Goal: Information Seeking & Learning: Learn about a topic

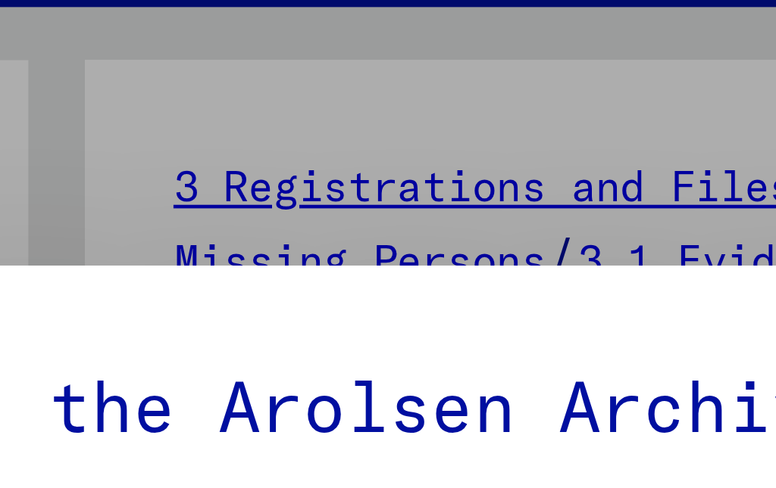
scroll to position [15, 0]
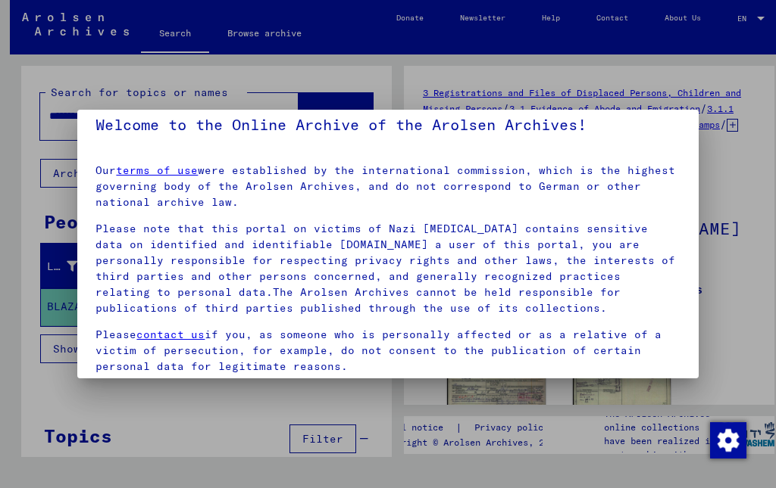
click at [17, 195] on div at bounding box center [388, 244] width 776 height 488
click at [735, 258] on div at bounding box center [388, 244] width 776 height 488
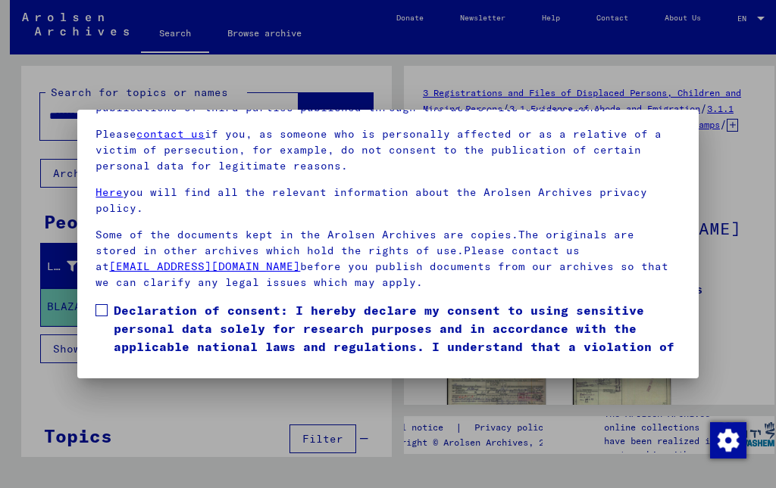
scroll to position [149, 0]
click at [100, 304] on span at bounding box center [101, 310] width 12 height 12
click at [114, 382] on button "I agree" at bounding box center [131, 396] width 73 height 29
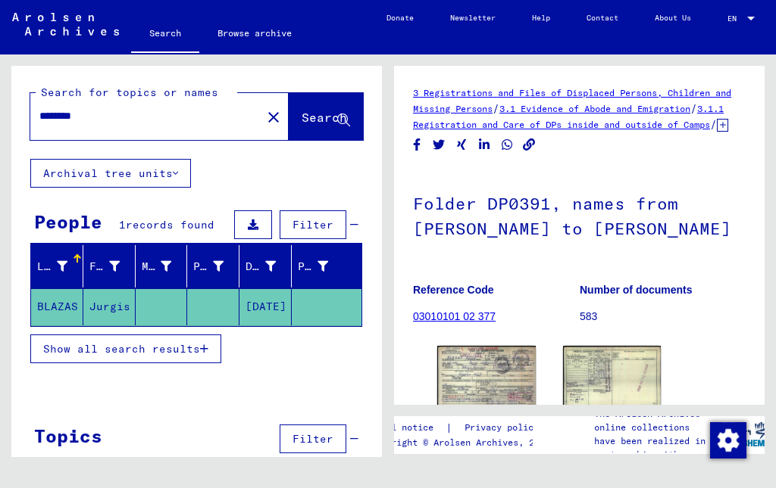
scroll to position [21, 0]
click at [65, 342] on span "Show all search results" at bounding box center [121, 349] width 157 height 14
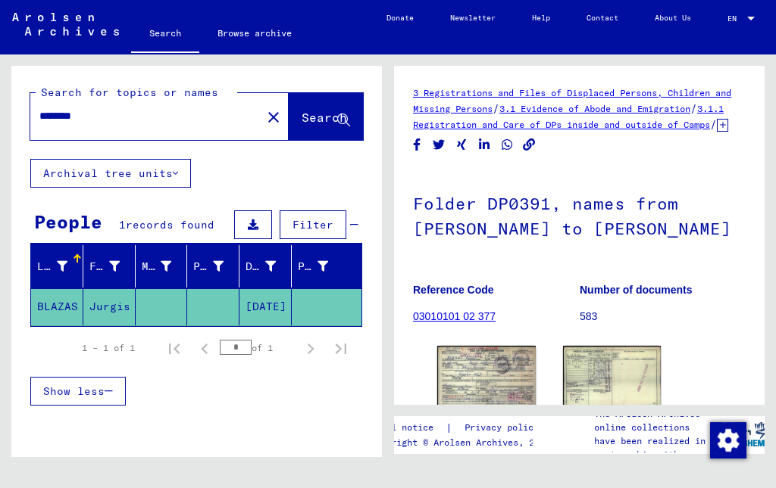
click at [101, 99] on div "********" at bounding box center [141, 116] width 222 height 34
click at [89, 108] on input "********" at bounding box center [145, 116] width 213 height 16
type input "*"
click at [315, 93] on button "Search" at bounding box center [326, 116] width 74 height 47
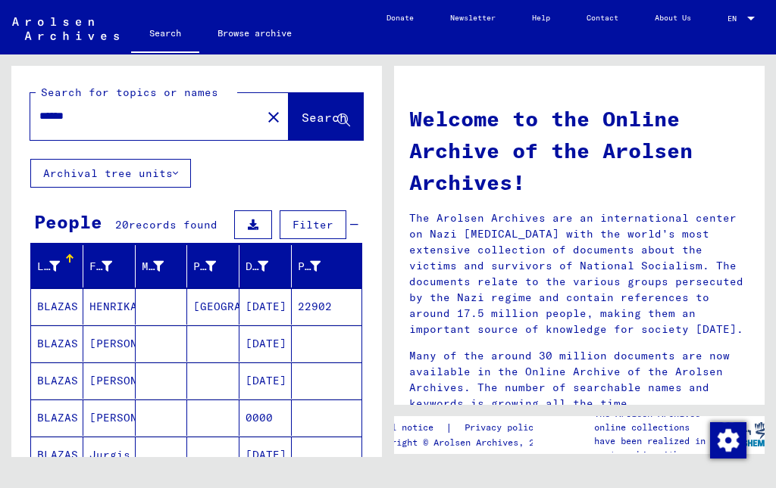
click at [84, 108] on input "******" at bounding box center [141, 116] width 204 height 16
type input "*"
click at [302, 110] on span "Search" at bounding box center [323, 117] width 45 height 15
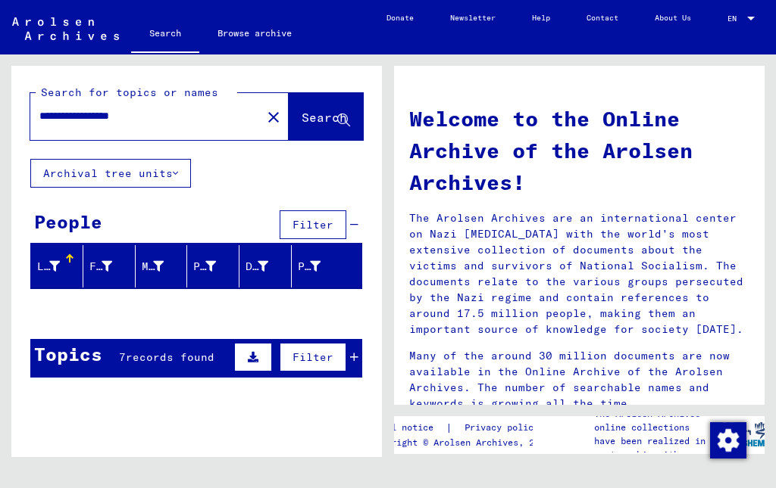
scroll to position [21, 0]
click at [145, 350] on div "7 records found" at bounding box center [166, 358] width 95 height 16
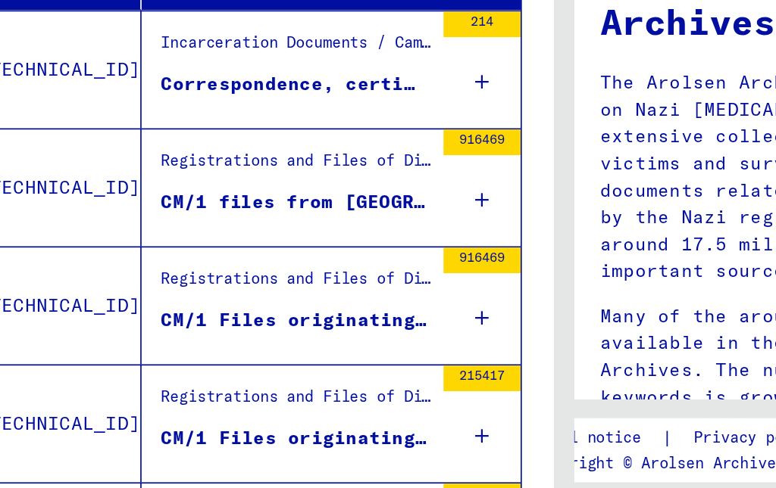
scroll to position [230, 0]
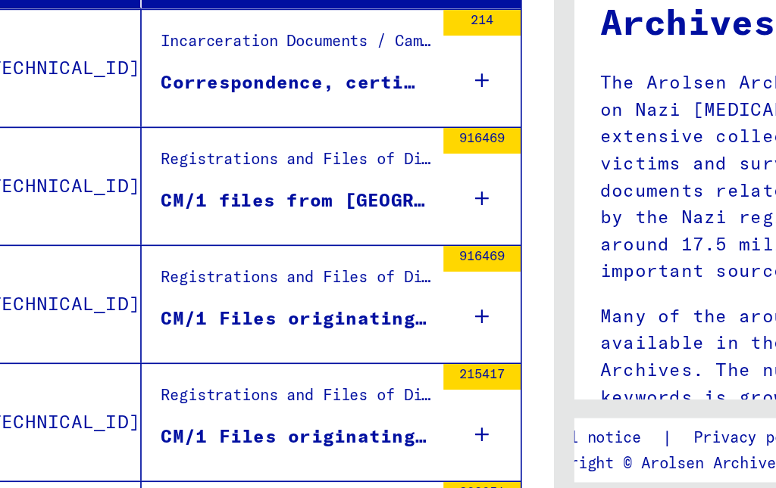
click at [150, 350] on div "CM/1 Files originating in [GEOGRAPHIC_DATA]" at bounding box center [229, 358] width 159 height 16
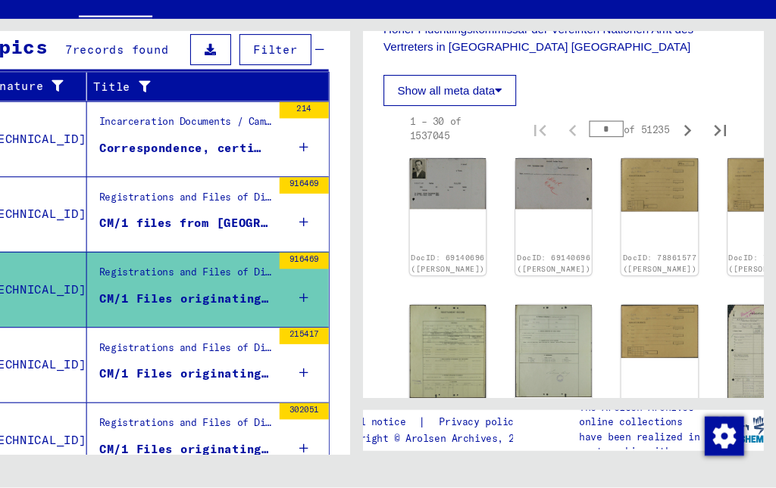
scroll to position [956, 0]
click at [150, 352] on div "Registrations and Files of Displaced Persons, Children and Missing Persons / Re…" at bounding box center [229, 362] width 159 height 21
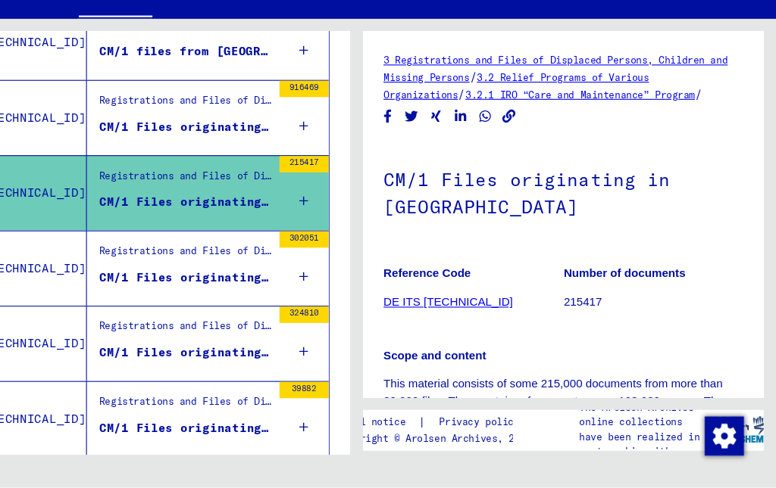
scroll to position [394, 0]
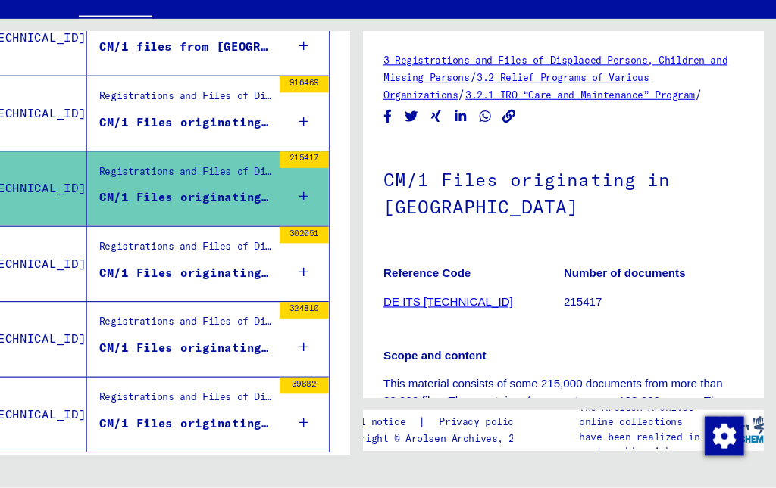
click at [228, 212] on figure "CM/1 Files originating in [GEOGRAPHIC_DATA]" at bounding box center [229, 223] width 159 height 23
click at [218, 258] on div "Registrations and Files of Displaced Persons, Children and Missing Persons / Re…" at bounding box center [229, 268] width 159 height 21
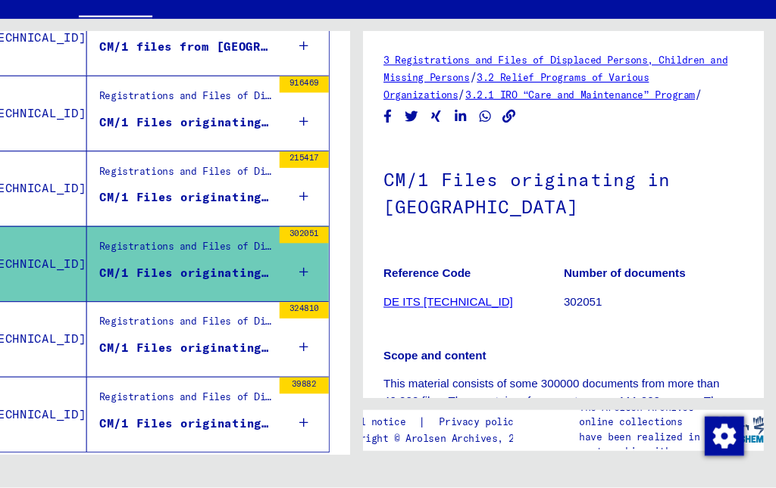
click at [223, 142] on div "CM/1 Files originating in [GEOGRAPHIC_DATA]" at bounding box center [229, 150] width 159 height 16
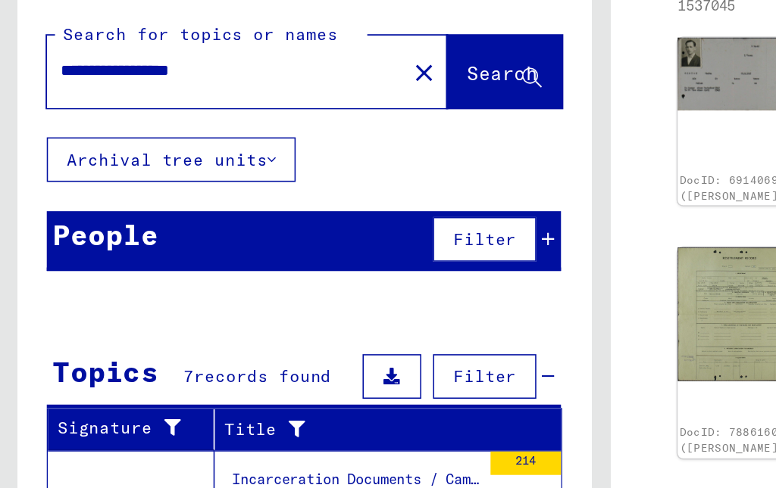
click at [168, 108] on input "**********" at bounding box center [145, 116] width 213 height 16
type input "**********"
click at [323, 110] on span "Search" at bounding box center [323, 117] width 45 height 15
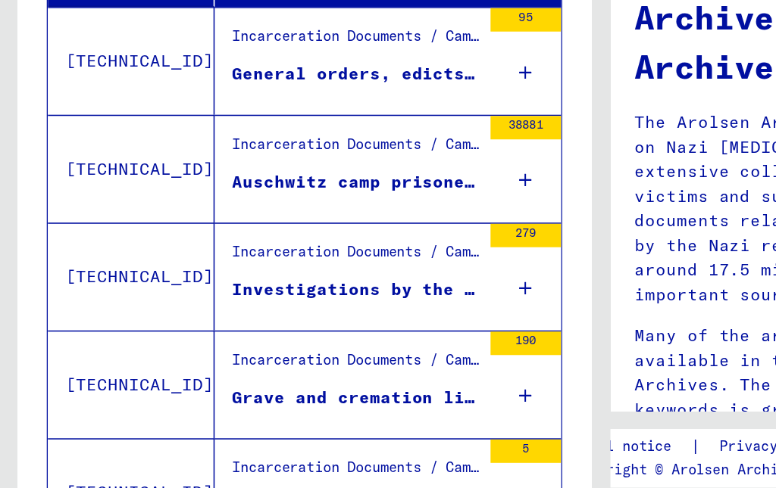
scroll to position [216, 0]
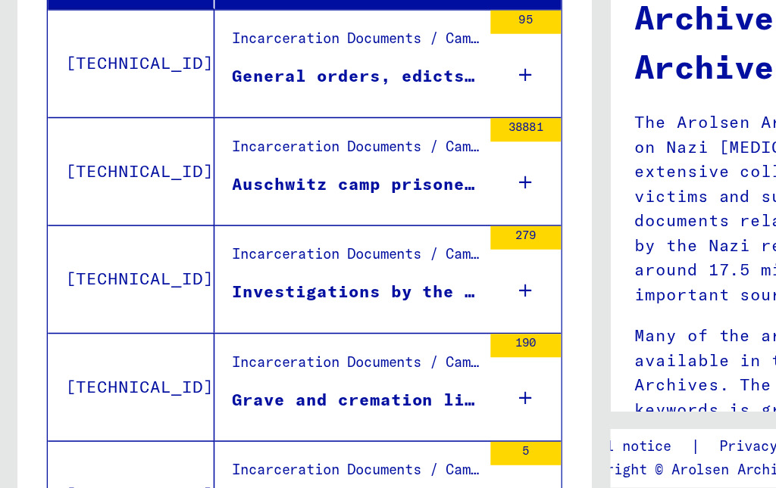
click at [160, 297] on div "Incarceration Documents / Camps and Ghettos / Concentration Camp Mittelbau ([PE…" at bounding box center [229, 307] width 159 height 21
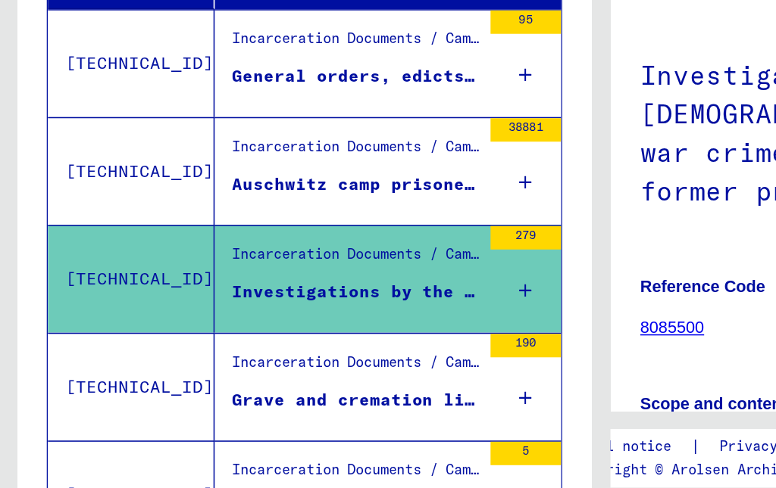
click at [150, 320] on div "Investigations by the [DEMOGRAPHIC_DATA] Army about war crimes and testimonies …" at bounding box center [229, 328] width 159 height 16
click at [162, 320] on div "Investigations by the [DEMOGRAPHIC_DATA] Army about war crimes and testimonies …" at bounding box center [229, 328] width 159 height 16
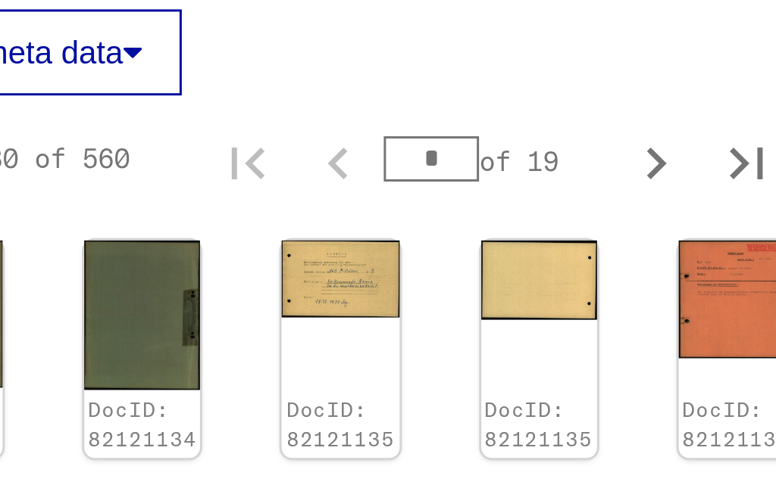
scroll to position [1147, 0]
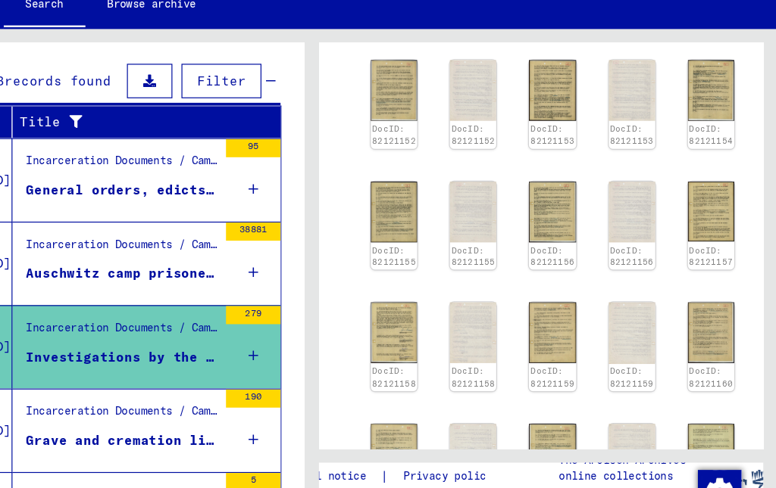
type input "*"
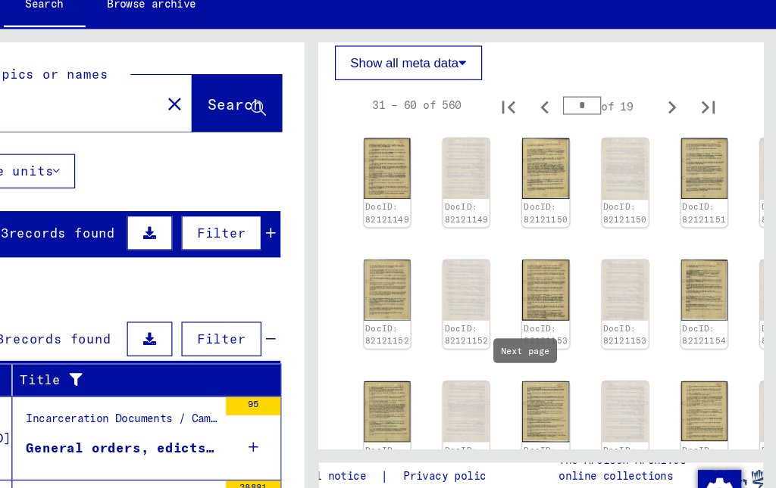
scroll to position [0, 0]
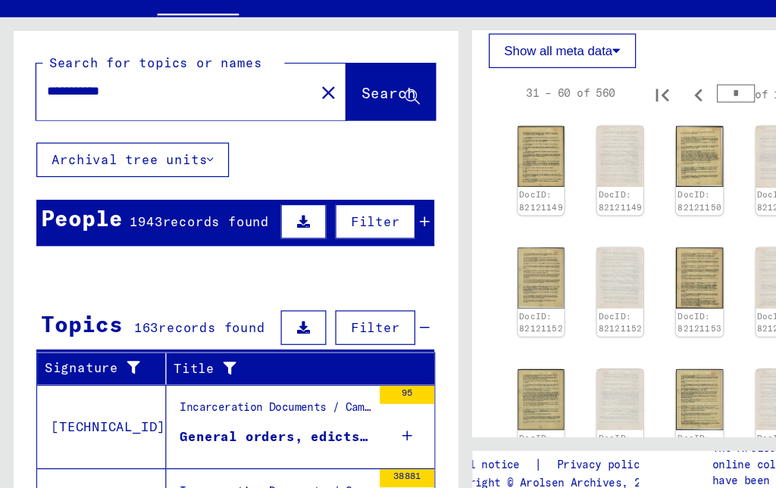
click at [104, 108] on input "**********" at bounding box center [145, 116] width 213 height 16
type input "*"
click at [48, 108] on input "text" at bounding box center [145, 116] width 213 height 16
type input "*"
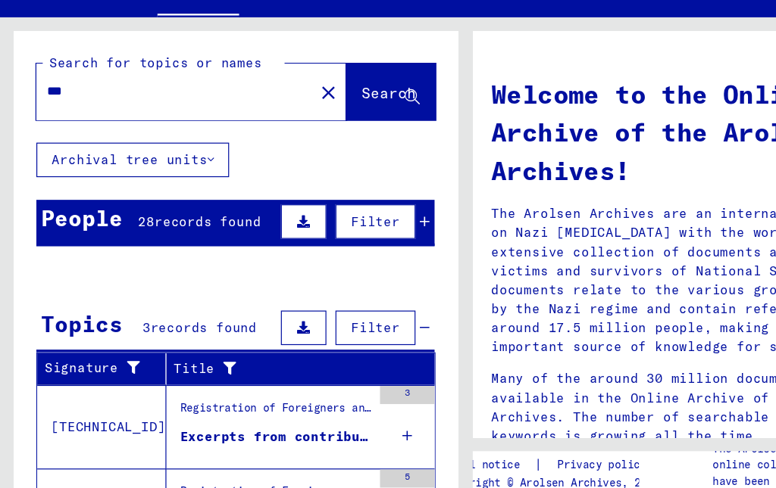
scroll to position [21, 0]
type input "**********"
click at [301, 110] on span "Search" at bounding box center [323, 117] width 45 height 15
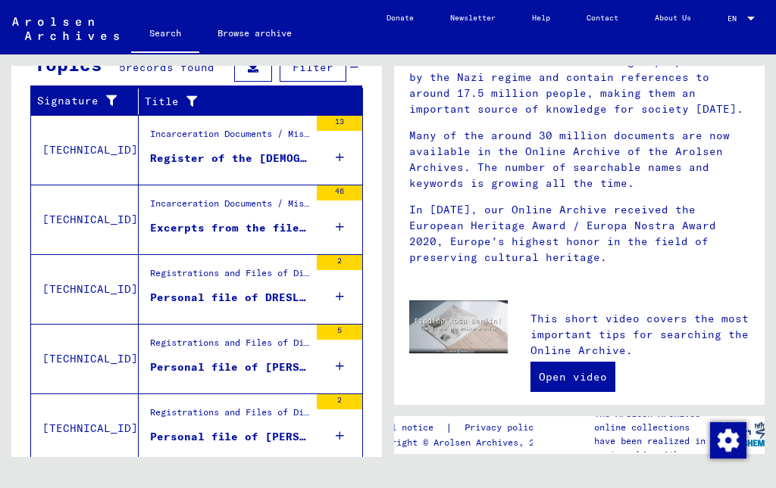
scroll to position [245, 0]
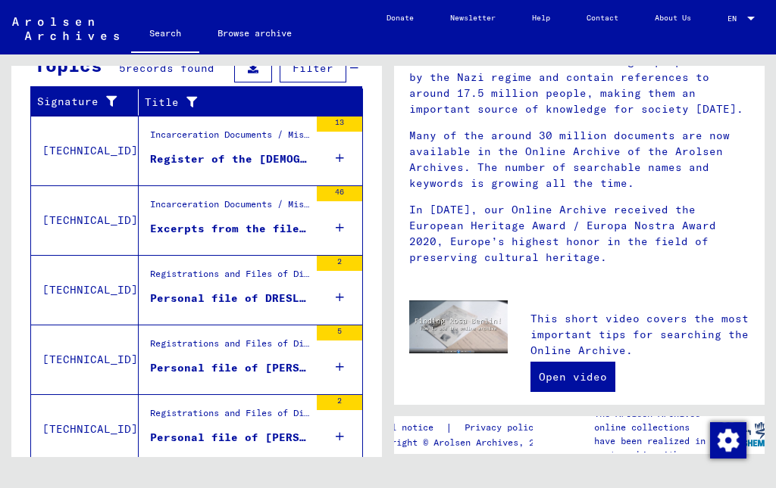
click at [92, 473] on button "Show all search results" at bounding box center [125, 487] width 191 height 29
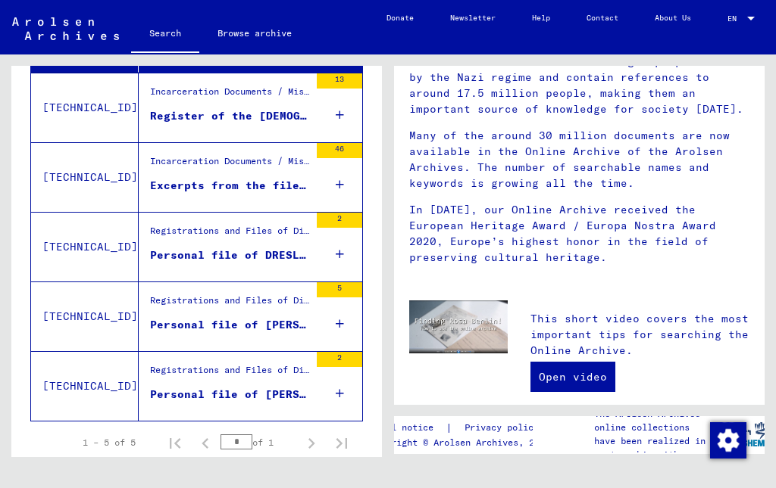
scroll to position [288, 0]
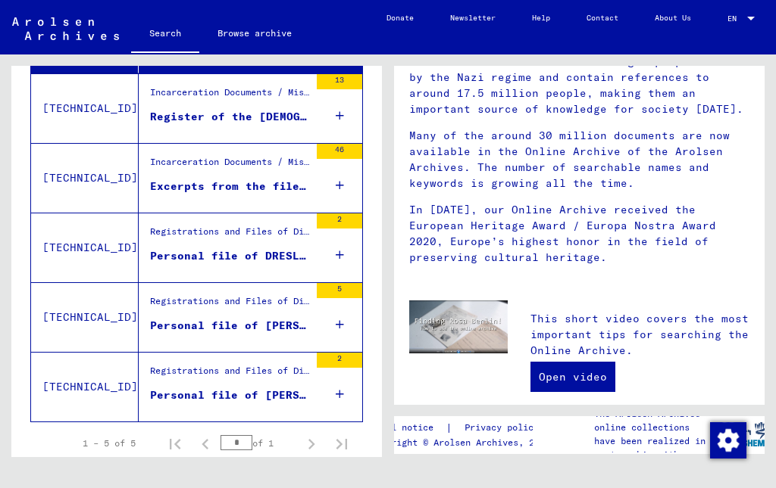
click at [70, 476] on button "Show less" at bounding box center [77, 487] width 95 height 29
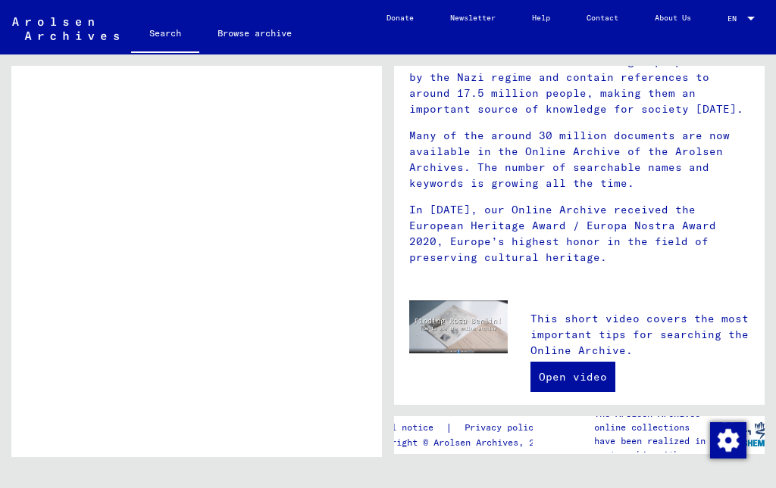
scroll to position [276, 0]
click at [159, 29] on link "Search" at bounding box center [165, 34] width 68 height 39
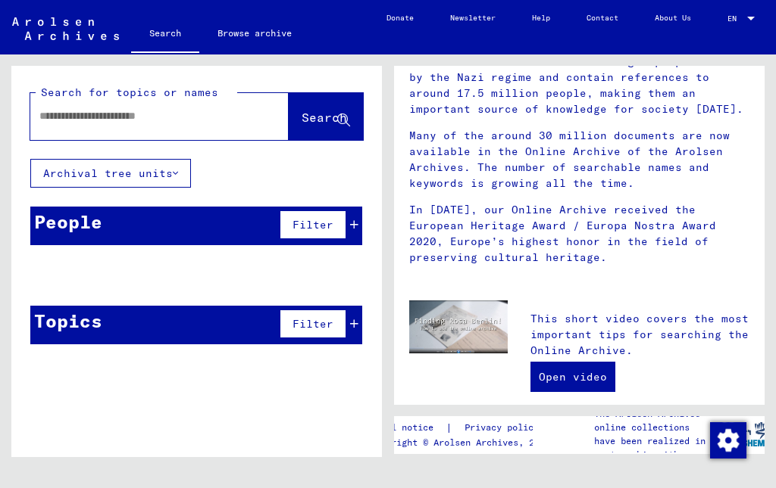
click at [71, 116] on input "text" at bounding box center [141, 116] width 204 height 16
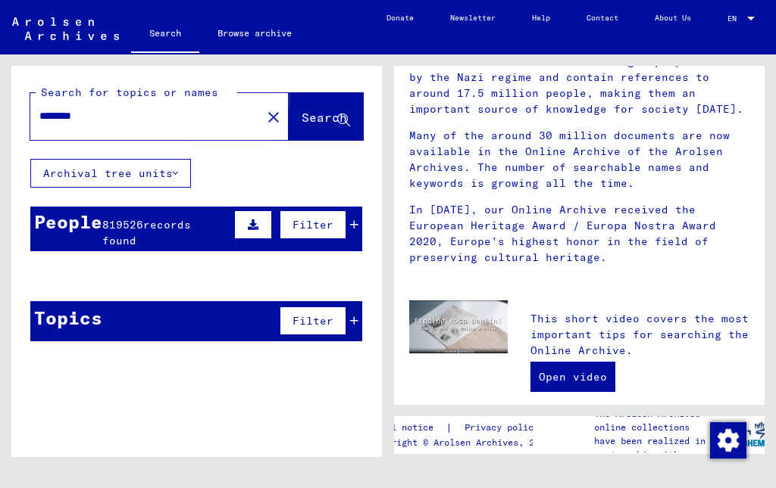
click at [301, 116] on span "Search" at bounding box center [323, 117] width 45 height 15
click at [297, 104] on button "Search" at bounding box center [326, 116] width 74 height 47
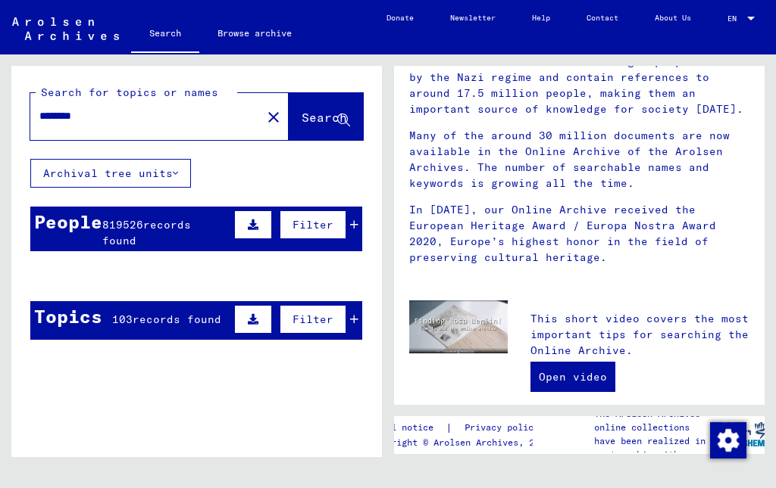
click at [293, 127] on button "Search" at bounding box center [326, 116] width 74 height 47
click at [88, 118] on input "********" at bounding box center [141, 116] width 204 height 16
click at [289, 117] on button "Search" at bounding box center [326, 116] width 74 height 47
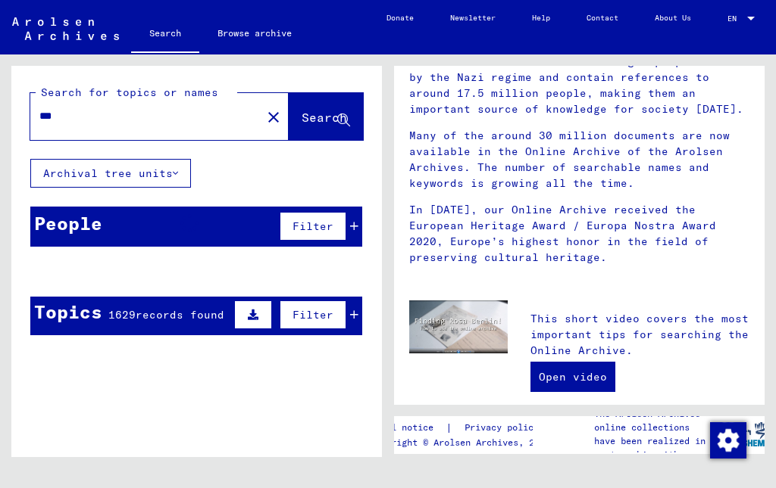
type input "********"
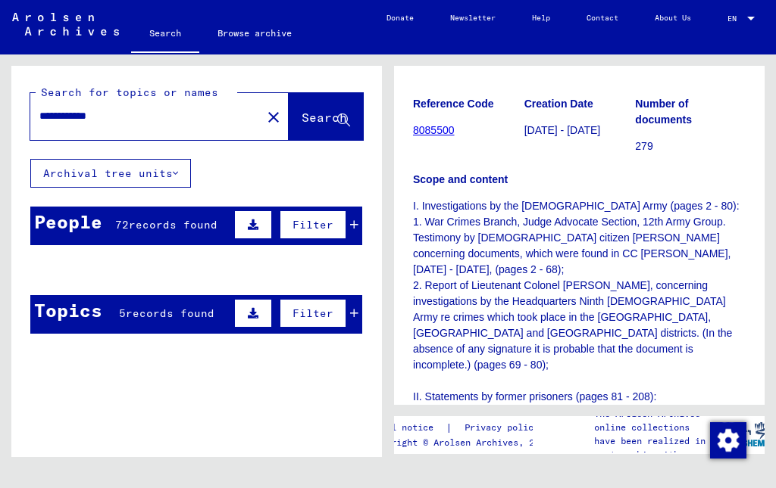
click at [123, 116] on input "**********" at bounding box center [145, 116] width 213 height 16
click at [126, 159] on button "Archival tree units" at bounding box center [110, 173] width 161 height 29
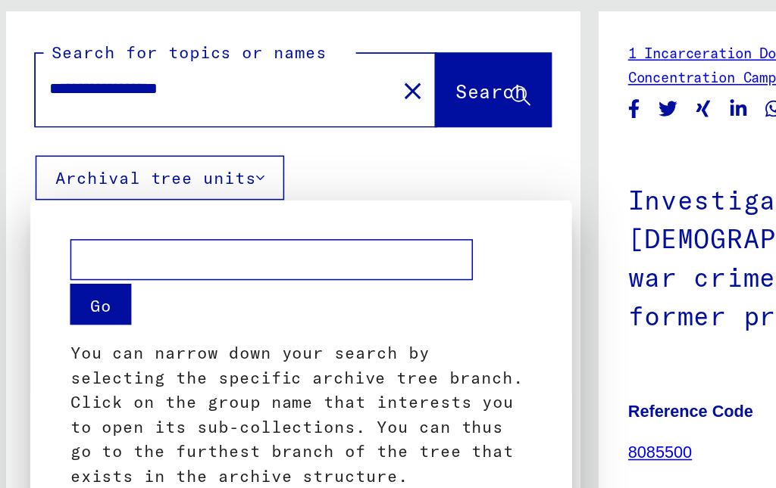
click at [86, 51] on div at bounding box center [388, 244] width 776 height 488
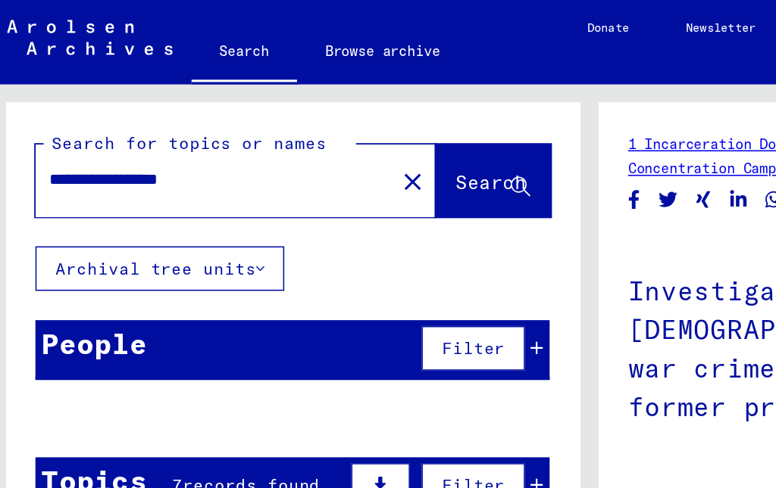
click at [88, 108] on input "**********" at bounding box center [145, 116] width 213 height 16
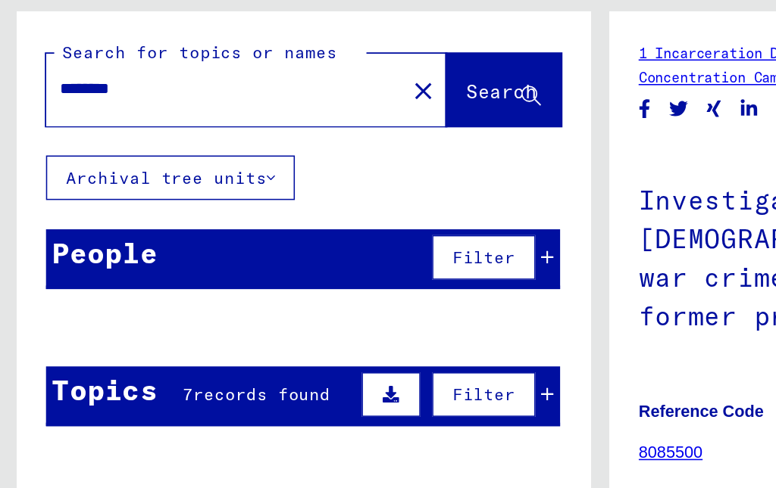
type input "********"
click at [305, 110] on span "Search" at bounding box center [323, 117] width 45 height 15
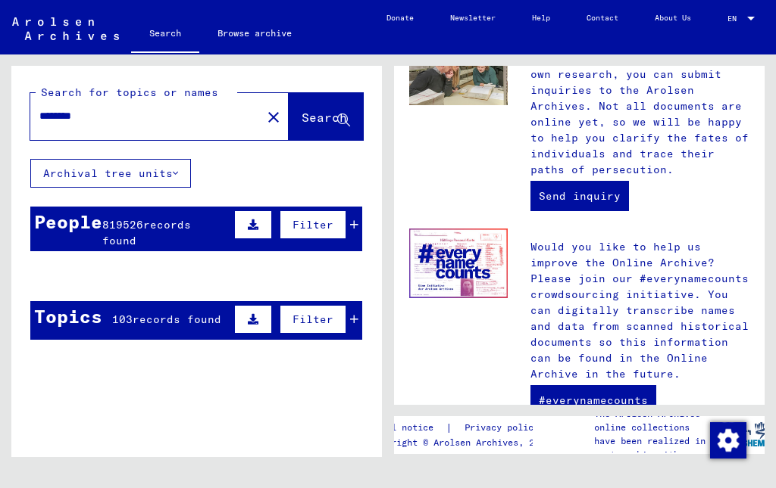
scroll to position [762, 0]
click at [84, 308] on div "Topics" at bounding box center [68, 316] width 68 height 27
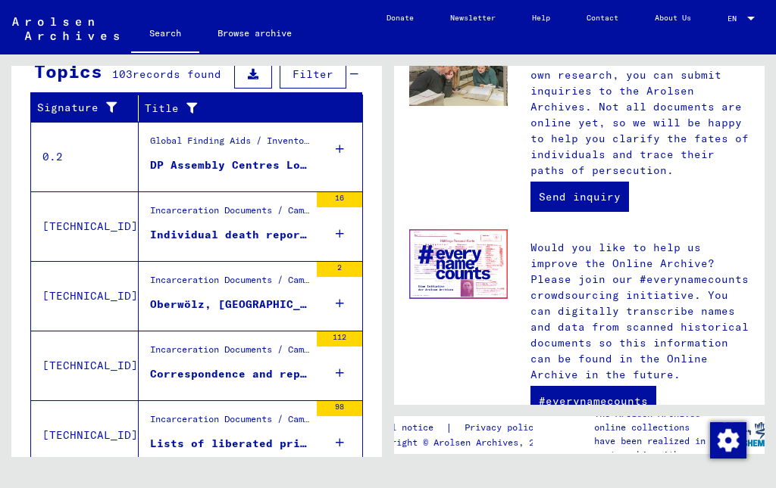
scroll to position [21, 0]
click at [112, 486] on span "Show all search results" at bounding box center [121, 493] width 157 height 14
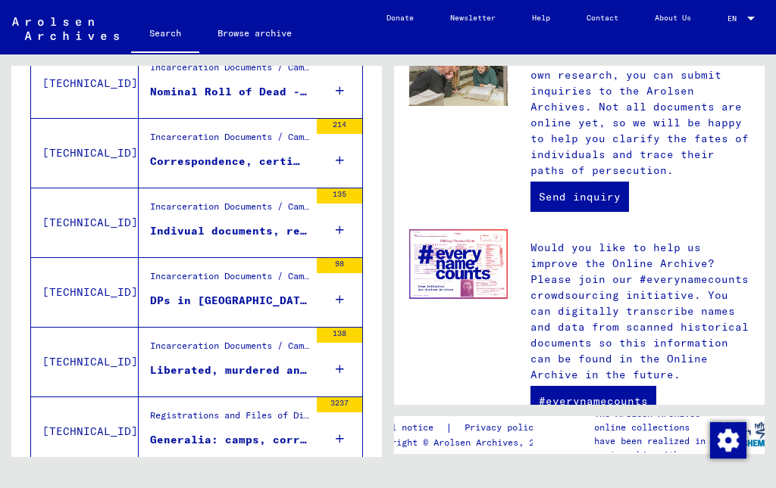
scroll to position [947, 0]
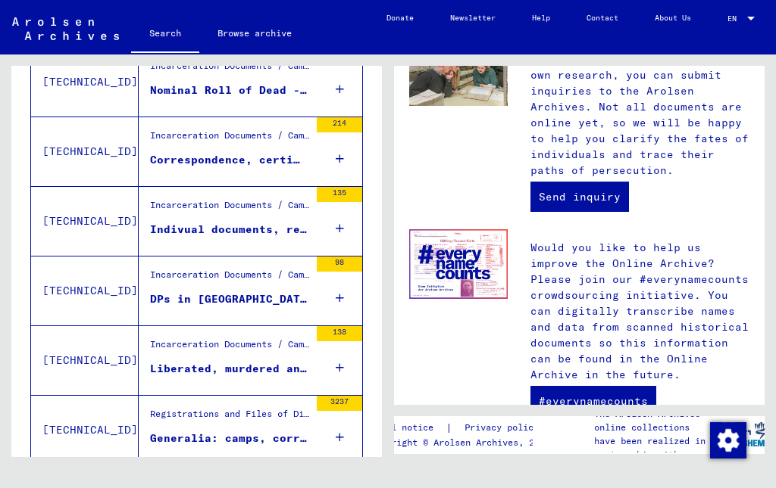
click at [182, 292] on div "DPs in [GEOGRAPHIC_DATA] und Schwandorf; Repatriierung; Zeugen (ehem. Häftlinge…" at bounding box center [229, 300] width 159 height 16
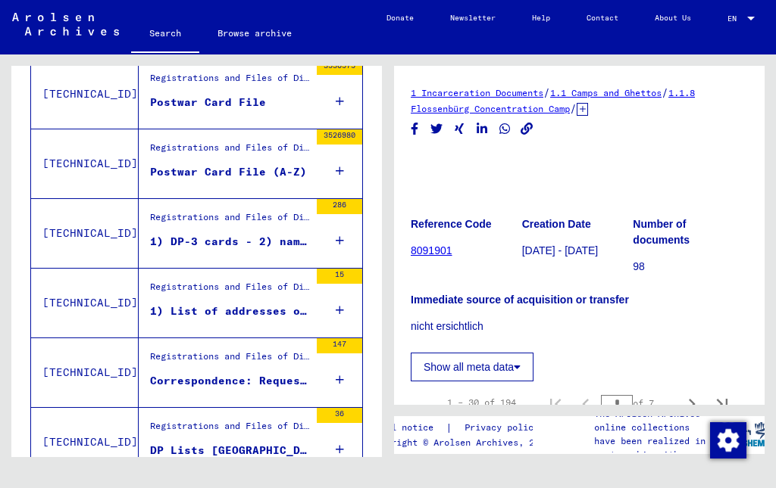
scroll to position [1425, 0]
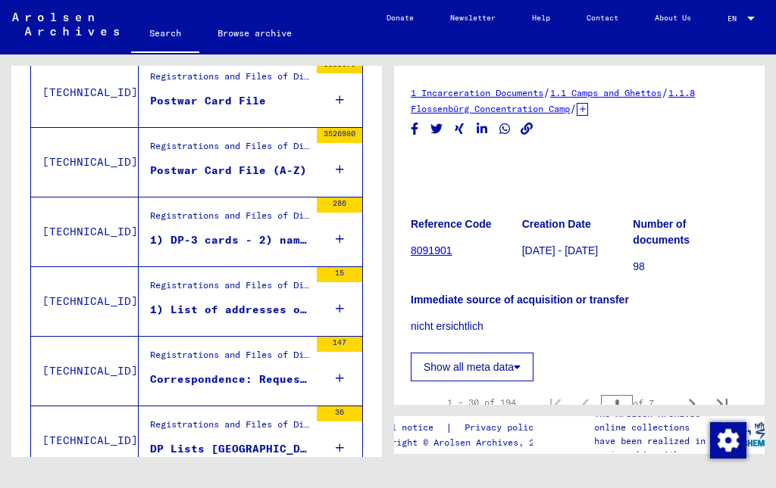
click at [82, 411] on icon at bounding box center [63, 428] width 38 height 61
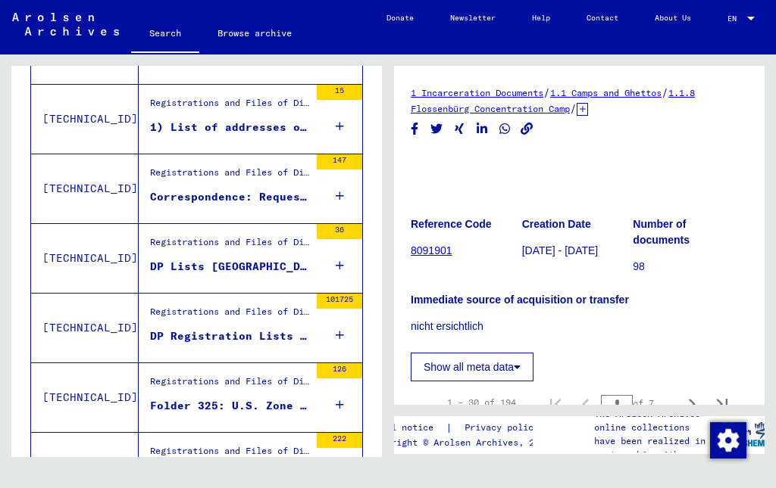
scroll to position [1606, 0]
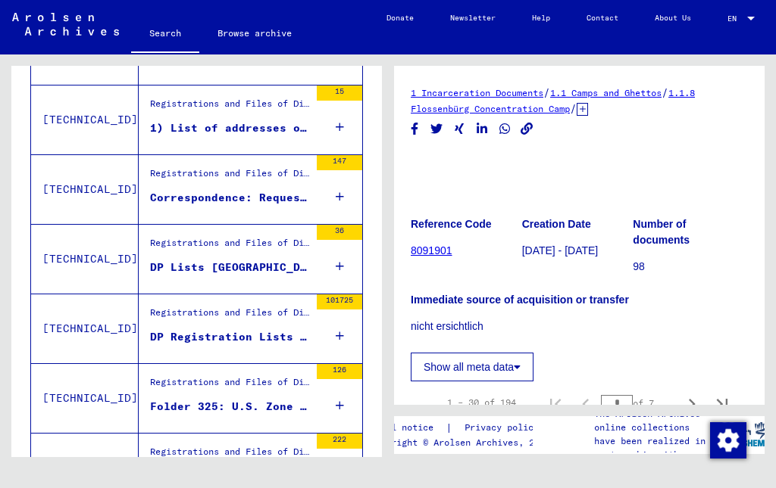
click at [176, 399] on div "Folder 325: U.S. Zone families from different DP camps who want to establish an…" at bounding box center [229, 407] width 159 height 16
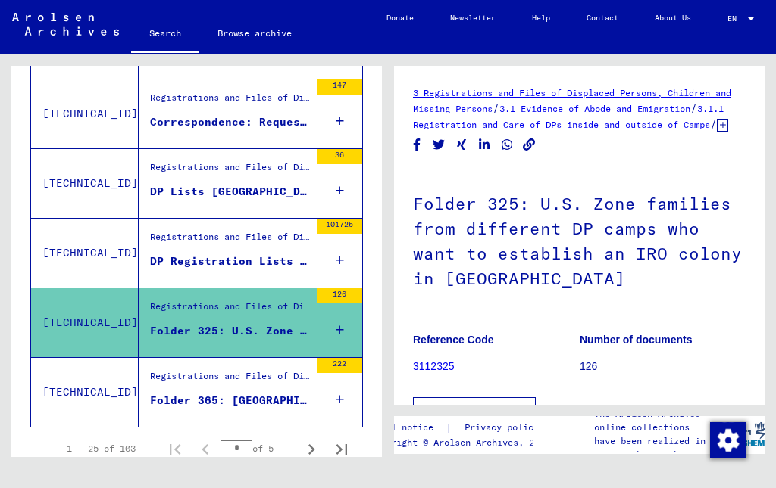
scroll to position [1681, 0]
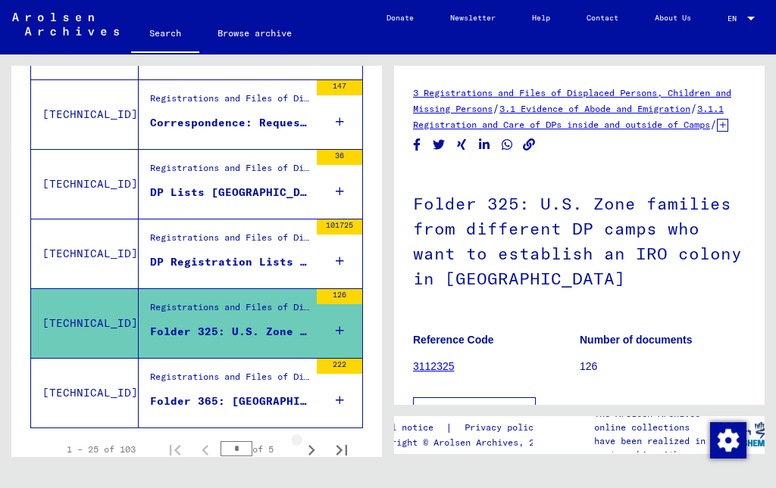
click at [306, 440] on icon "Next page" at bounding box center [311, 450] width 21 height 21
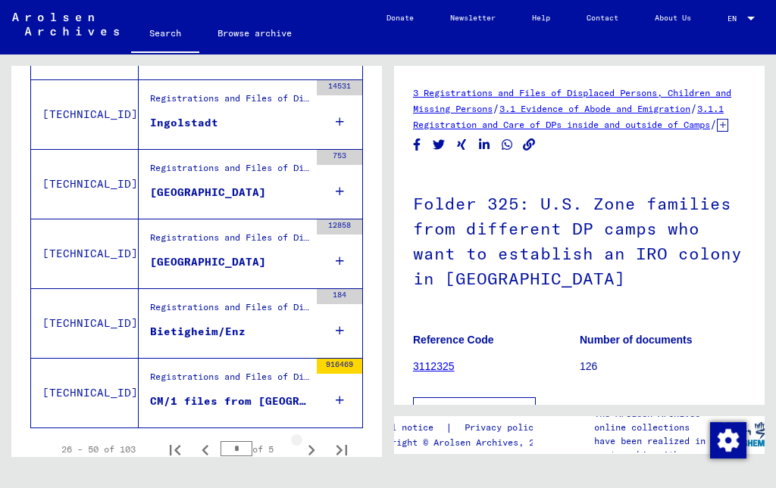
click at [301, 440] on icon "Next page" at bounding box center [311, 450] width 21 height 21
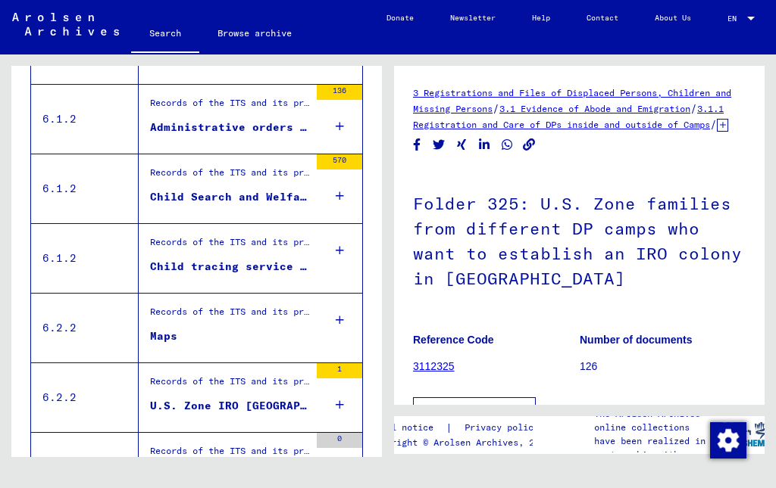
scroll to position [1603, 0]
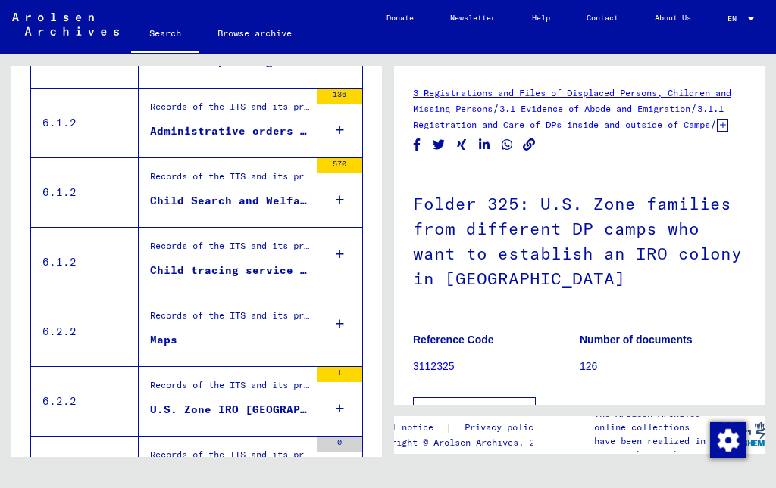
click at [173, 402] on div "U.S. Zone IRO [GEOGRAPHIC_DATA] Areas. Areas, Camps etc." at bounding box center [229, 410] width 159 height 16
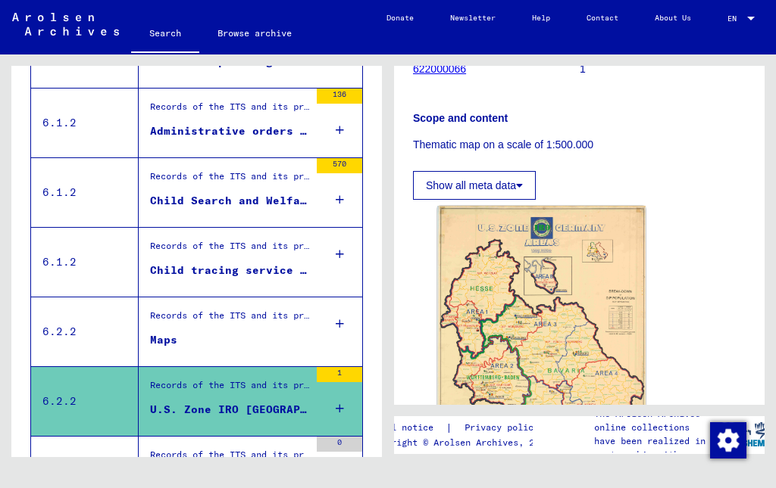
scroll to position [257, 0]
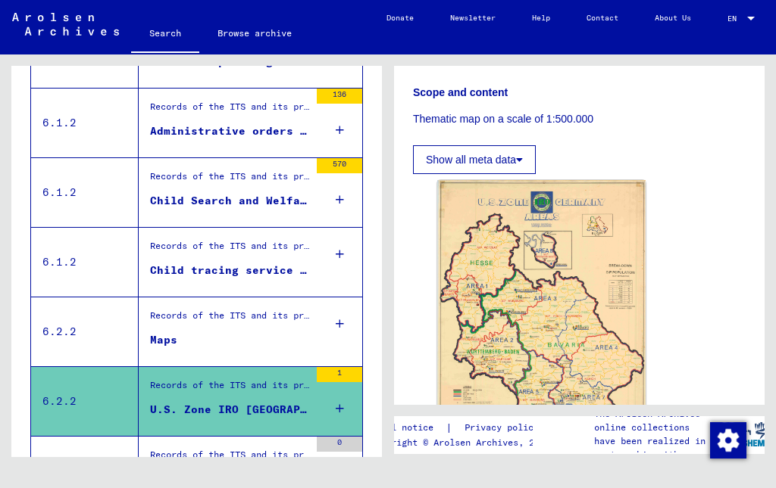
click at [151, 309] on div "Records of the ITS and its predecessors / Information material" at bounding box center [229, 319] width 159 height 21
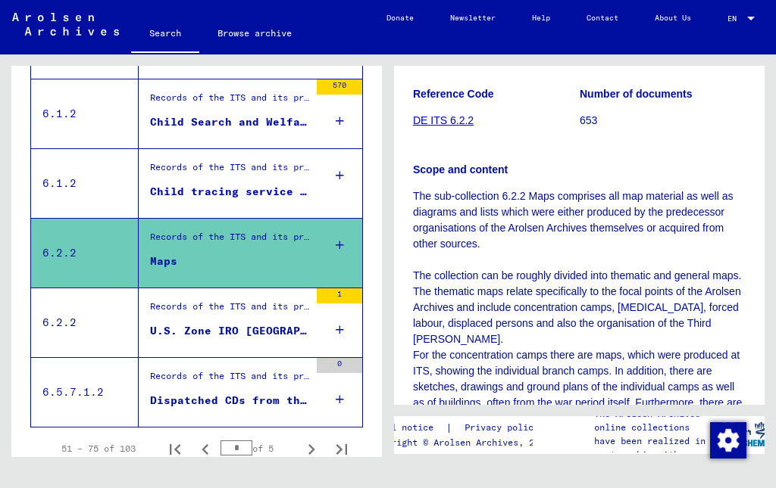
scroll to position [155, 0]
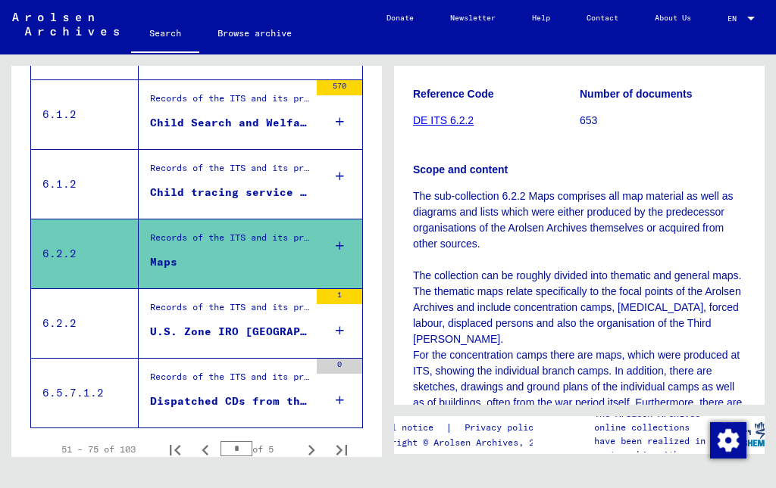
click at [218, 476] on div "Show less" at bounding box center [196, 493] width 332 height 44
click at [311, 445] on icon "Next page" at bounding box center [311, 450] width 7 height 11
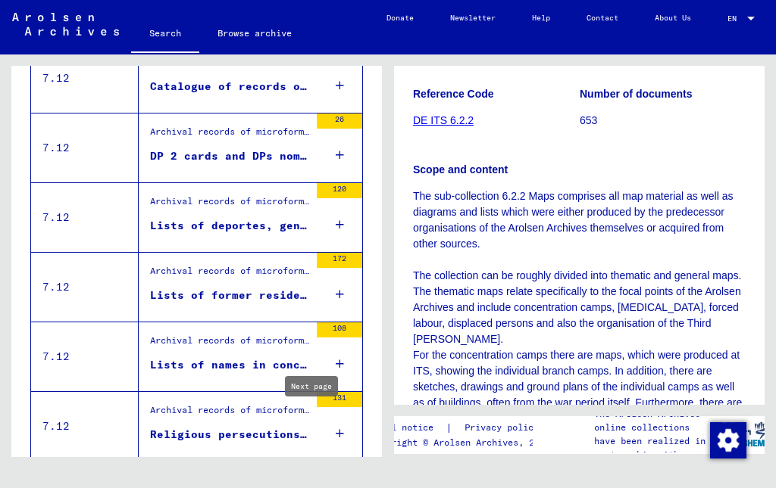
scroll to position [467, 0]
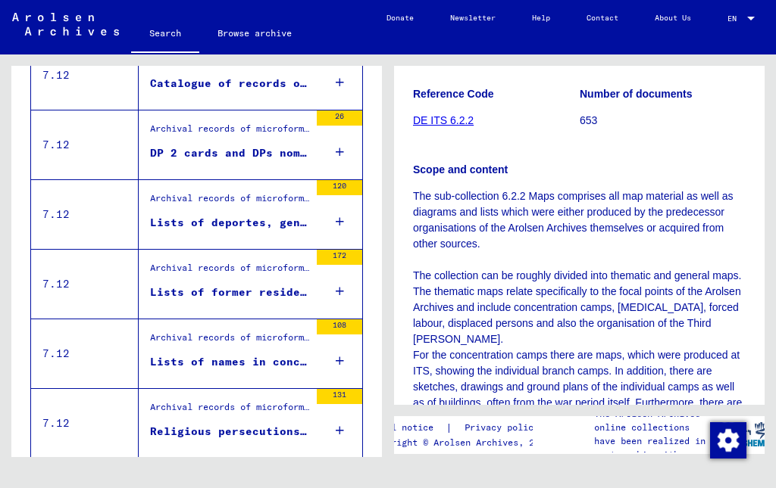
click at [192, 354] on div "Lists of names in concentration camps, 1945" at bounding box center [229, 362] width 159 height 16
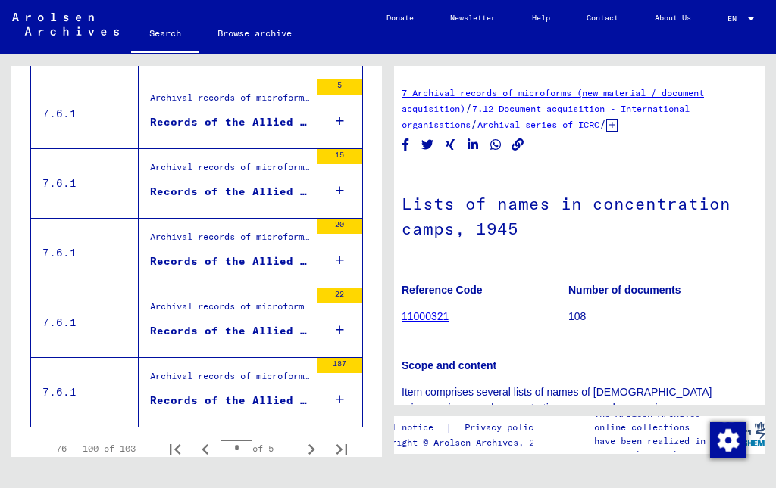
scroll to position [1681, 0]
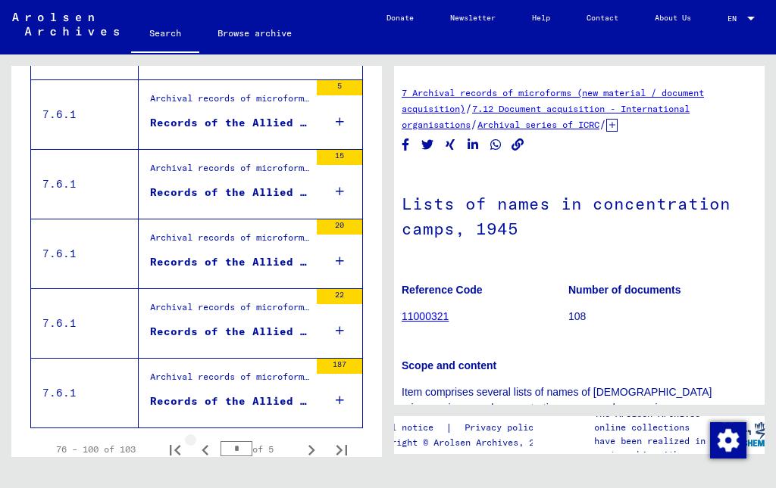
click at [196, 440] on icon "Previous page" at bounding box center [205, 450] width 21 height 21
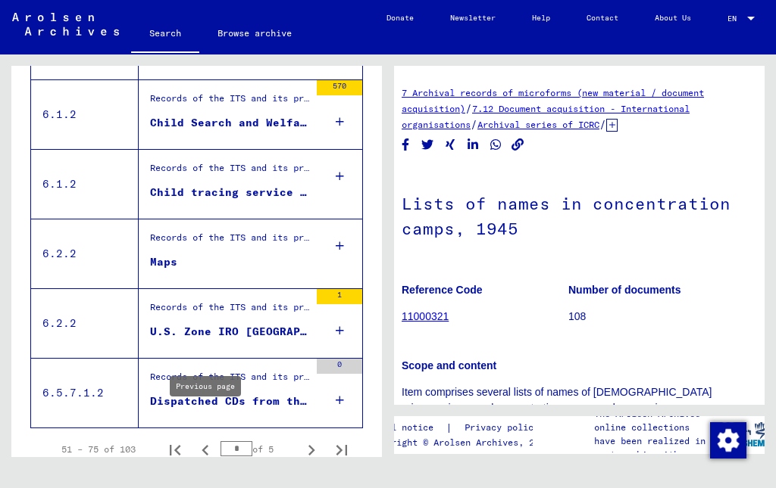
click at [311, 440] on icon "Next page" at bounding box center [311, 450] width 21 height 21
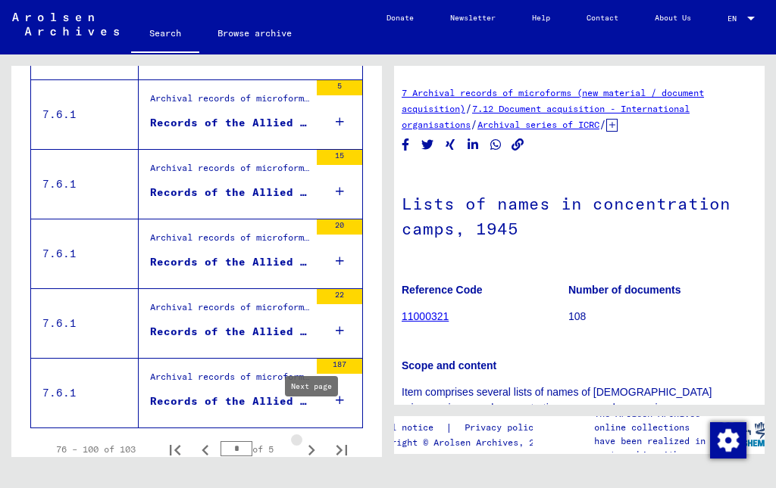
click at [313, 440] on icon "Next page" at bounding box center [311, 450] width 21 height 21
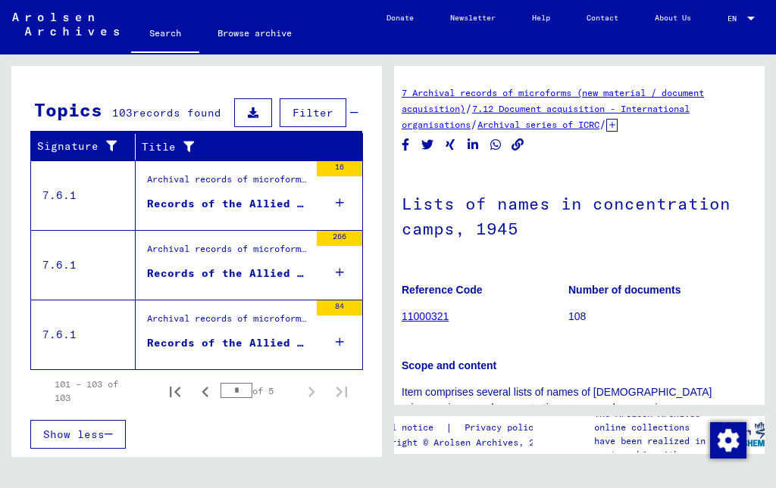
scroll to position [148, 0]
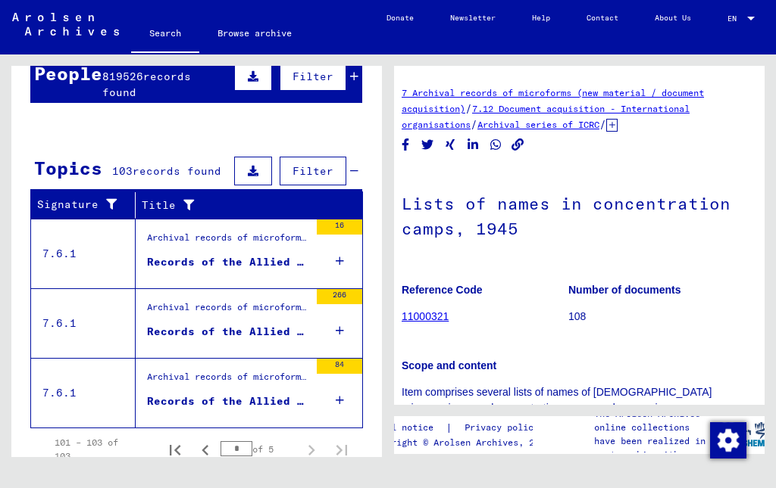
click at [205, 440] on icon "Previous page" at bounding box center [205, 450] width 21 height 21
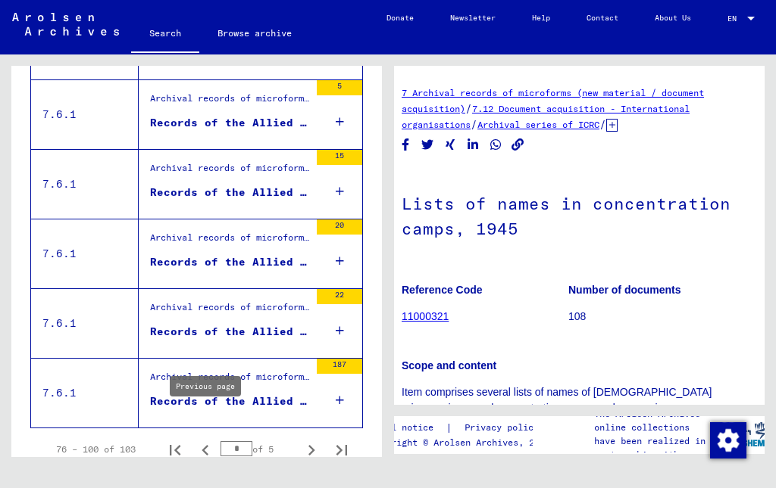
scroll to position [1681, 0]
click at [200, 440] on icon "Previous page" at bounding box center [205, 450] width 21 height 21
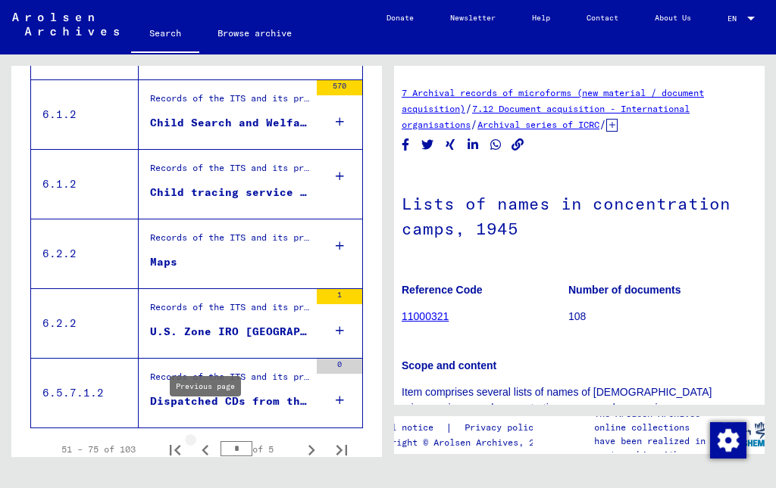
type input "*"
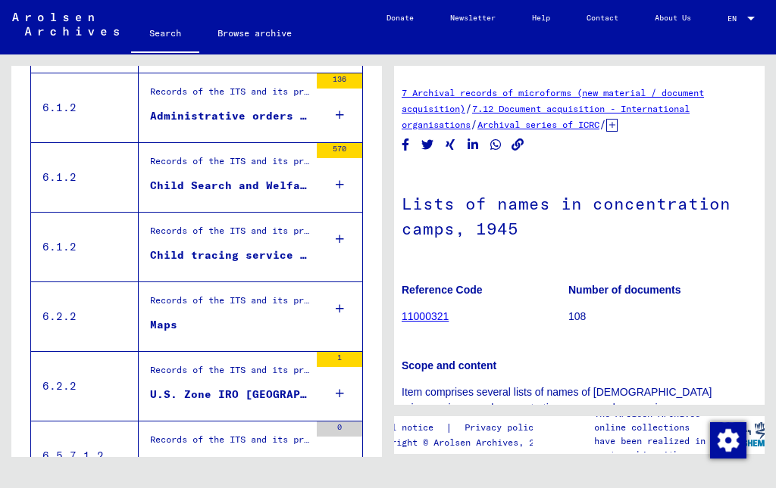
scroll to position [1615, 0]
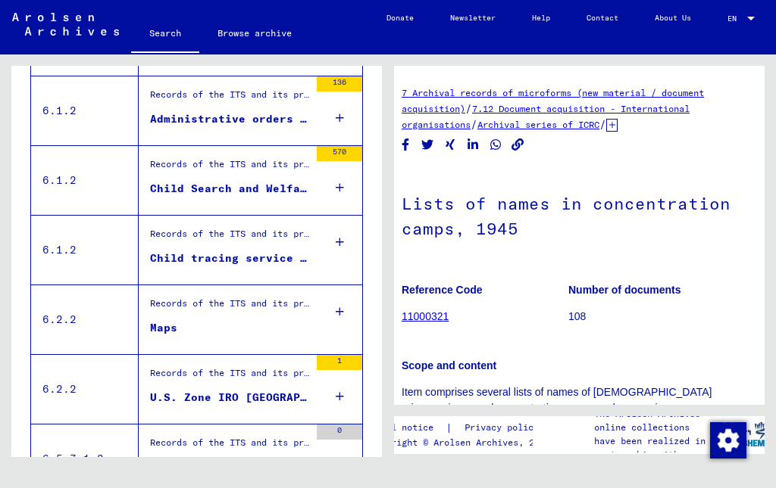
click at [630, 103] on link "7.12 Document acquisition - International organisations" at bounding box center [545, 116] width 288 height 27
click at [150, 297] on div "Records of the ITS and its predecessors / Information material" at bounding box center [229, 307] width 159 height 21
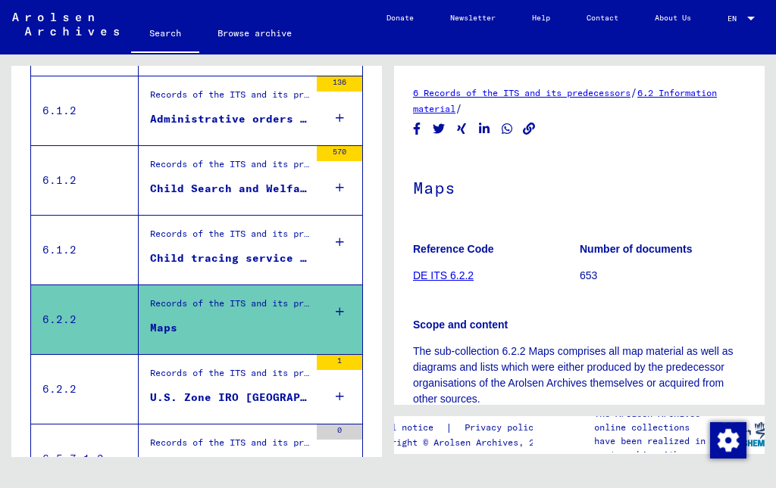
click at [457, 239] on figure "Reference Code DE ITS 6.2.2" at bounding box center [496, 265] width 166 height 68
click at [454, 270] on link "DE ITS 6.2.2" at bounding box center [443, 276] width 61 height 12
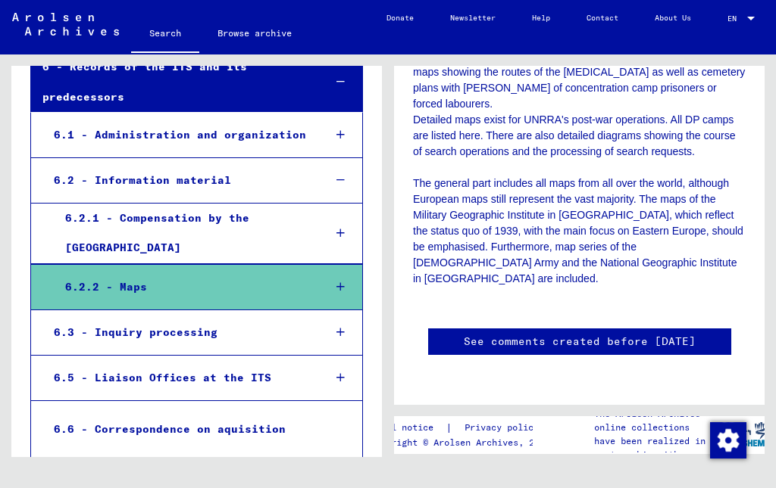
scroll to position [547, 0]
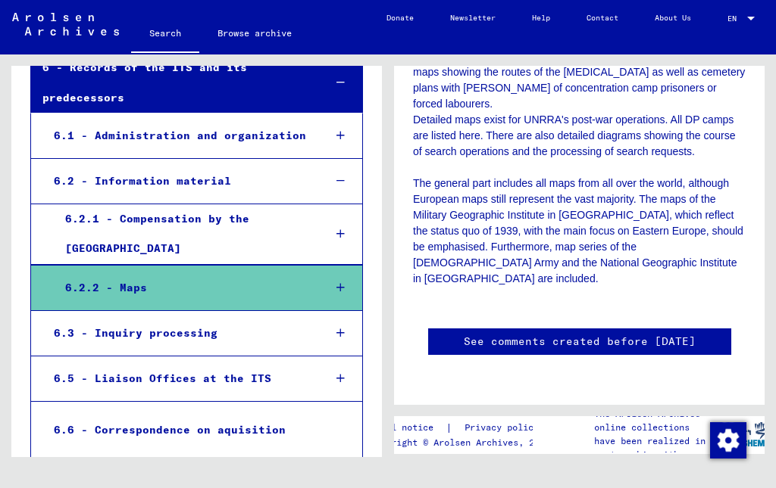
click at [87, 443] on button at bounding box center [63, 428] width 48 height 48
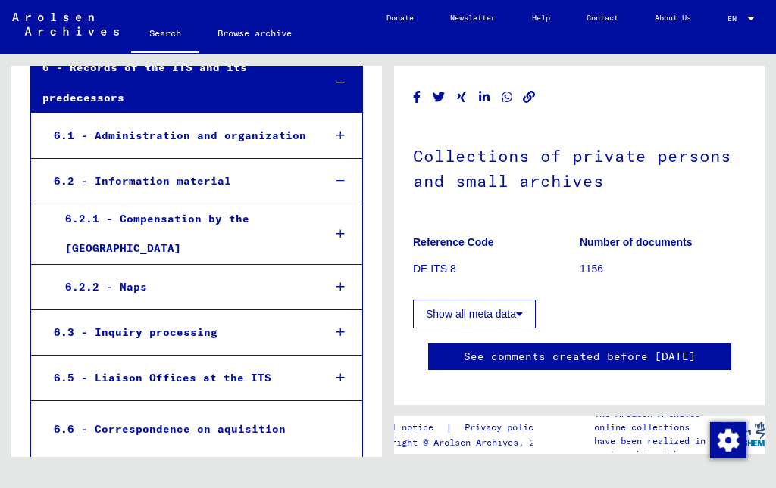
click at [453, 239] on figure "Reference Code DE ITS 8" at bounding box center [496, 258] width 166 height 68
click at [454, 261] on p "DE ITS 8" at bounding box center [496, 269] width 166 height 16
click at [435, 261] on p "DE ITS 8" at bounding box center [496, 269] width 166 height 16
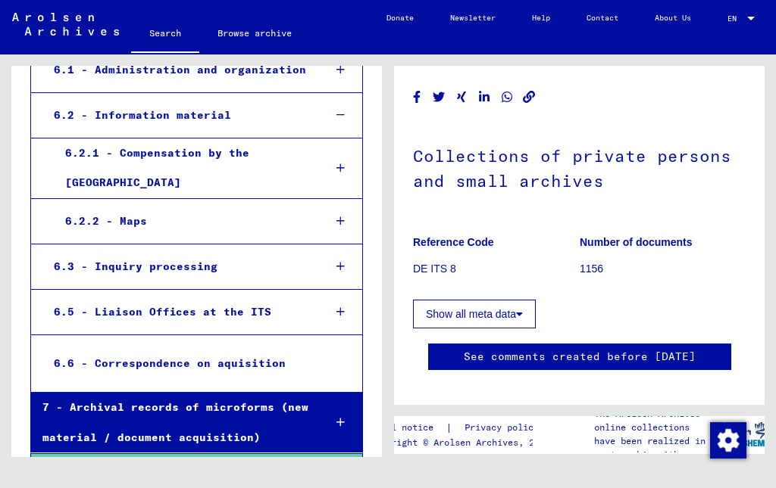
scroll to position [604, 0]
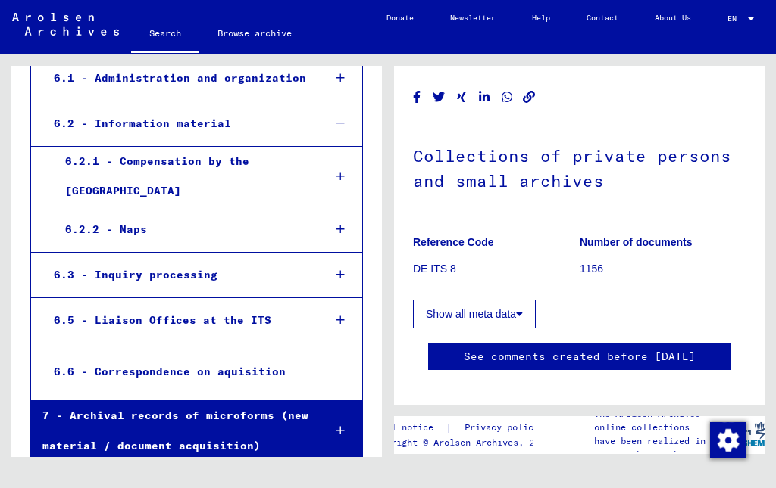
click at [42, 401] on div "7 - Archival records of microforms (new material / document acquisition)" at bounding box center [171, 430] width 280 height 59
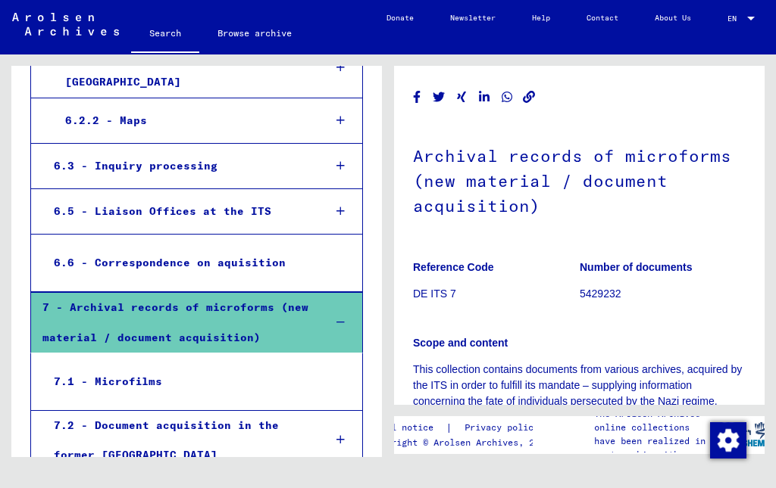
scroll to position [713, 0]
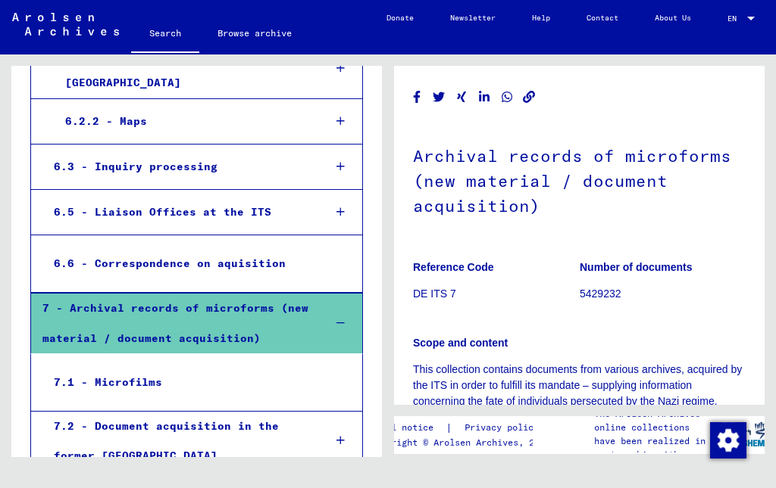
click at [100, 368] on div "7.1 - Microfilms" at bounding box center [175, 383] width 267 height 30
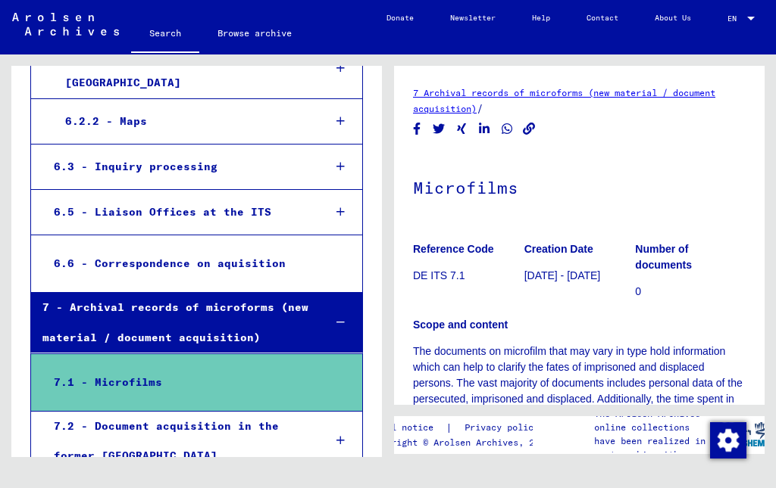
click at [94, 368] on div "7.1 - Microfilms" at bounding box center [175, 383] width 267 height 30
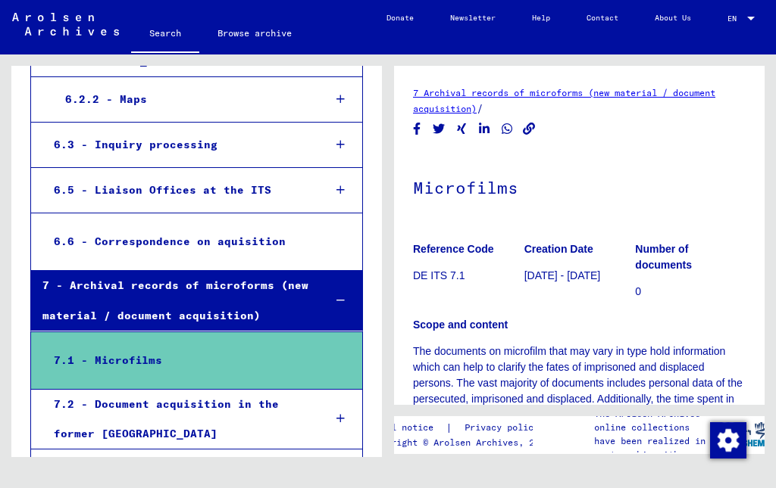
scroll to position [738, 0]
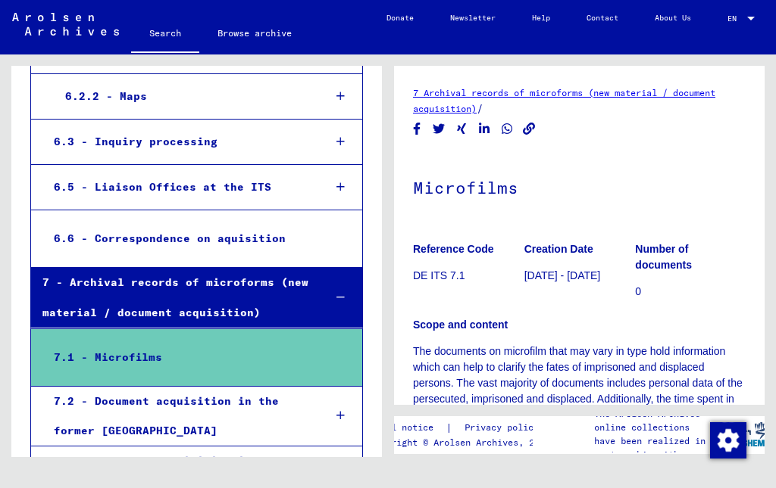
click at [456, 268] on p "DE ITS 7.1" at bounding box center [468, 276] width 111 height 16
click at [460, 268] on p "DE ITS 7.1" at bounding box center [468, 276] width 111 height 16
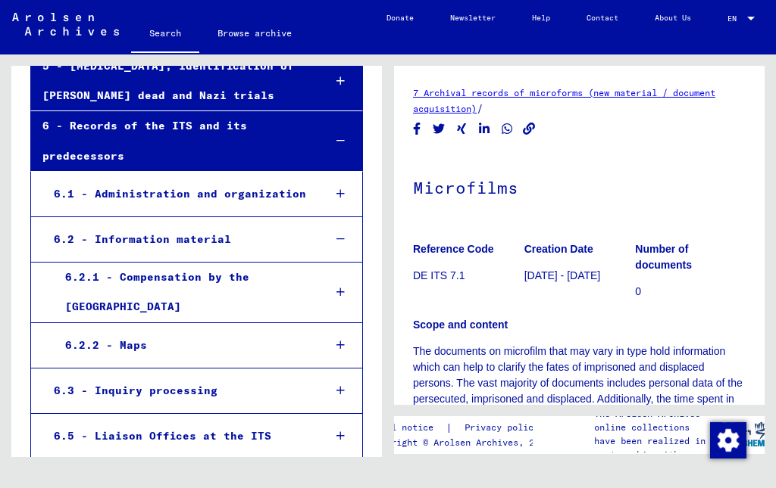
scroll to position [485, 0]
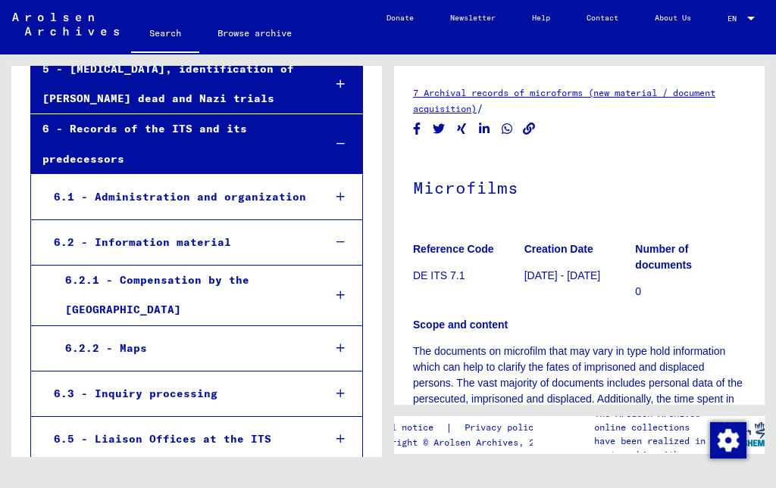
click at [69, 334] on div "6.2.2 - Maps" at bounding box center [183, 349] width 258 height 30
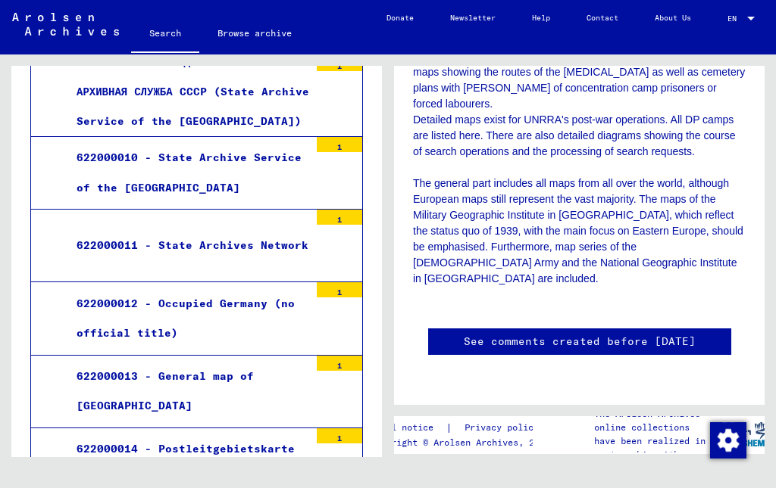
scroll to position [1750, 0]
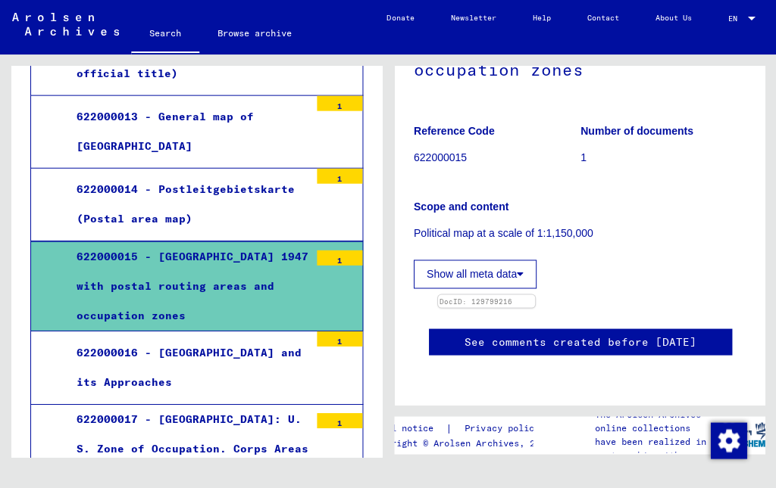
scroll to position [2010, 0]
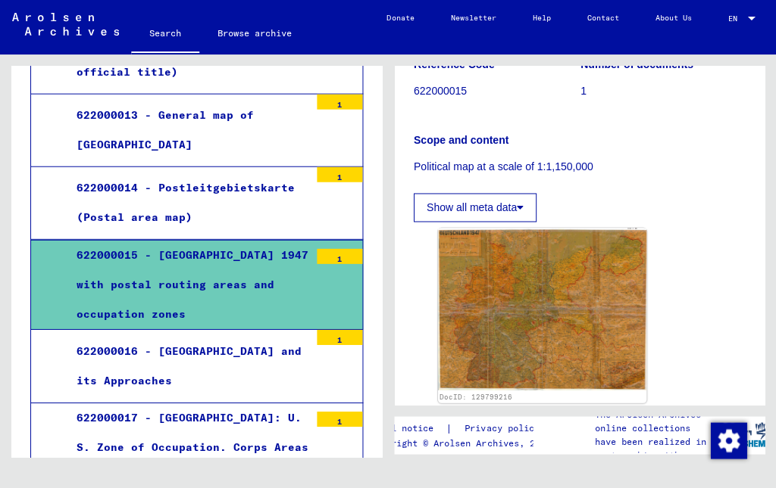
click at [95, 404] on div "622000017 - [GEOGRAPHIC_DATA]: U. S. Zone of Occupation. Corps Areas (Wehrkreis…" at bounding box center [187, 448] width 244 height 89
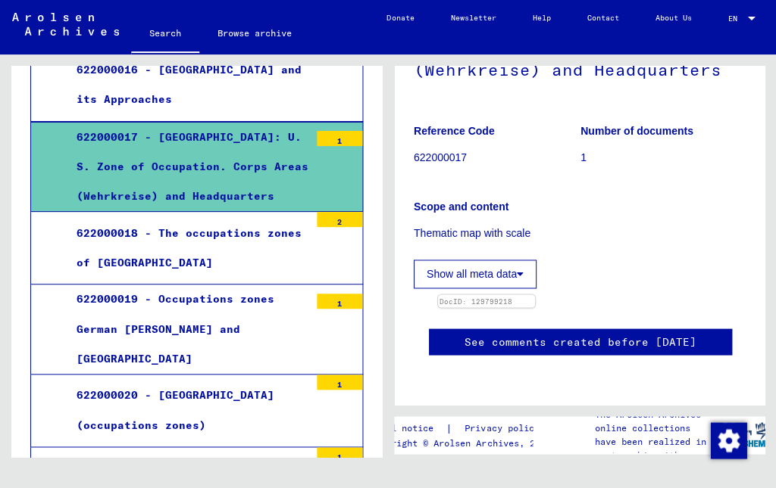
scroll to position [2294, 0]
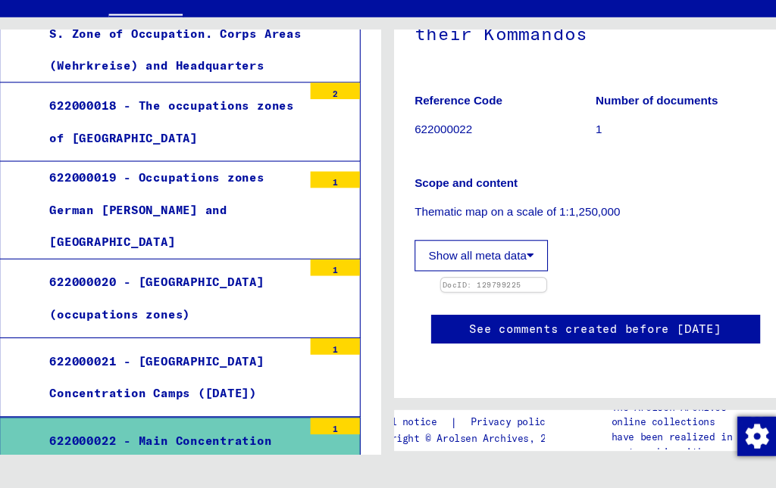
scroll to position [2392, 0]
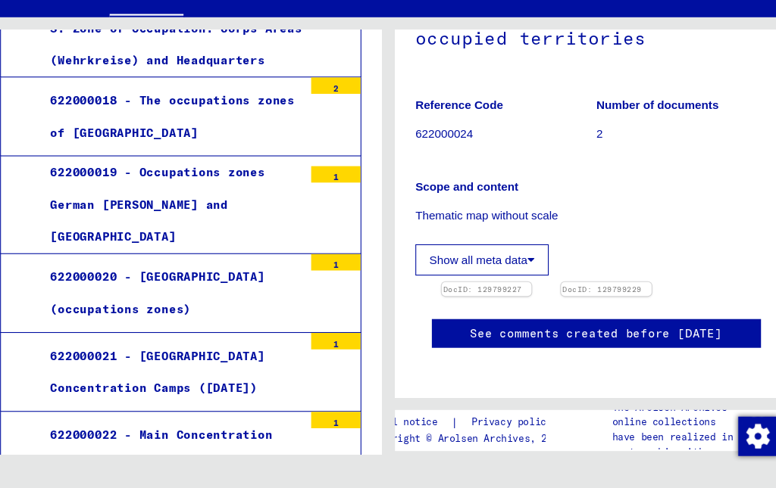
scroll to position [214, 0]
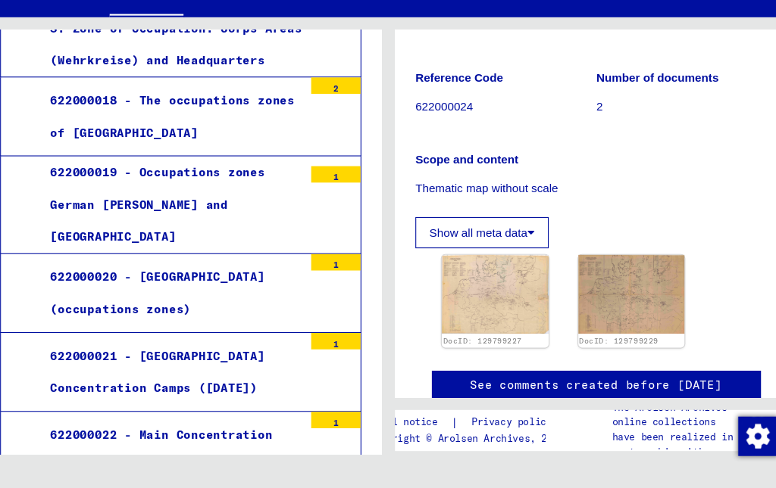
click at [478, 273] on img at bounding box center [486, 309] width 98 height 73
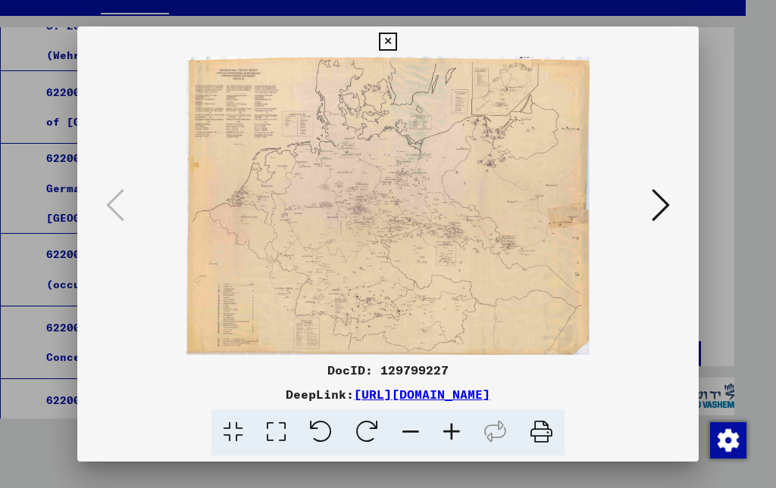
click at [654, 136] on div at bounding box center [387, 206] width 620 height 298
click at [649, 131] on div at bounding box center [387, 206] width 620 height 298
click at [661, 146] on div at bounding box center [387, 206] width 620 height 298
click at [657, 130] on div at bounding box center [387, 206] width 620 height 298
click at [396, 47] on icon at bounding box center [387, 42] width 17 height 18
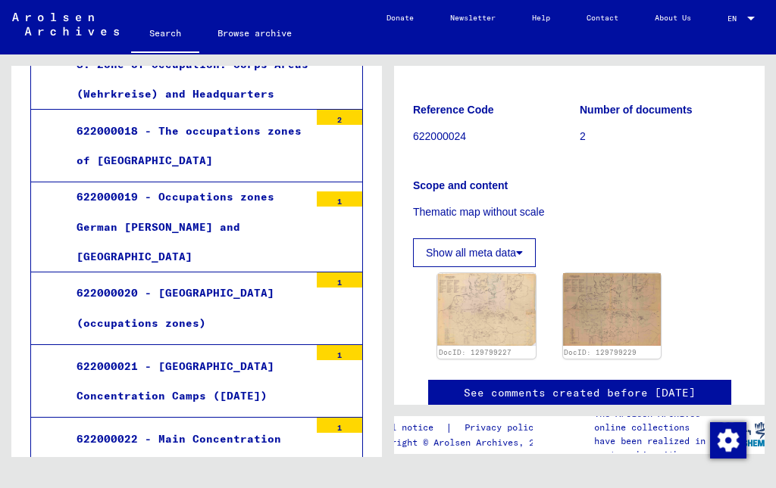
click at [636, 273] on img at bounding box center [612, 309] width 98 height 73
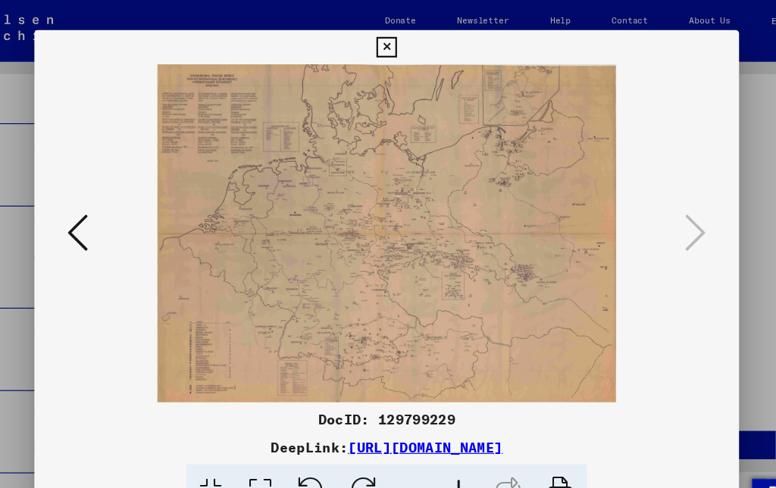
click at [396, 46] on icon at bounding box center [387, 42] width 17 height 18
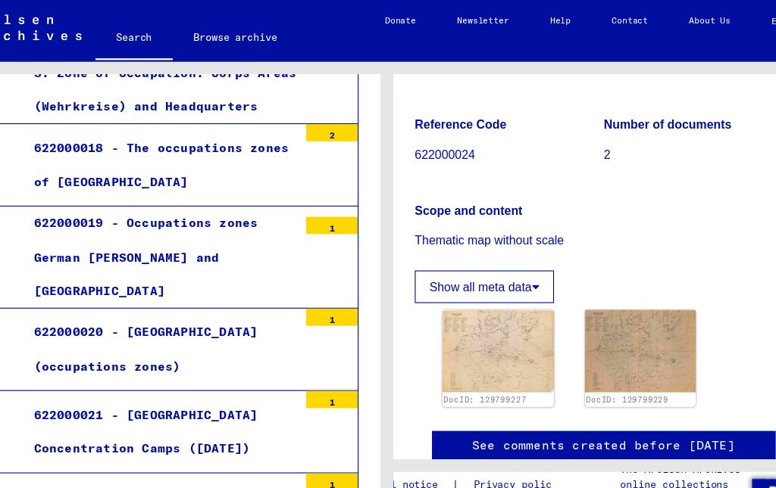
click at [636, 36] on link "About Us" at bounding box center [672, 18] width 73 height 36
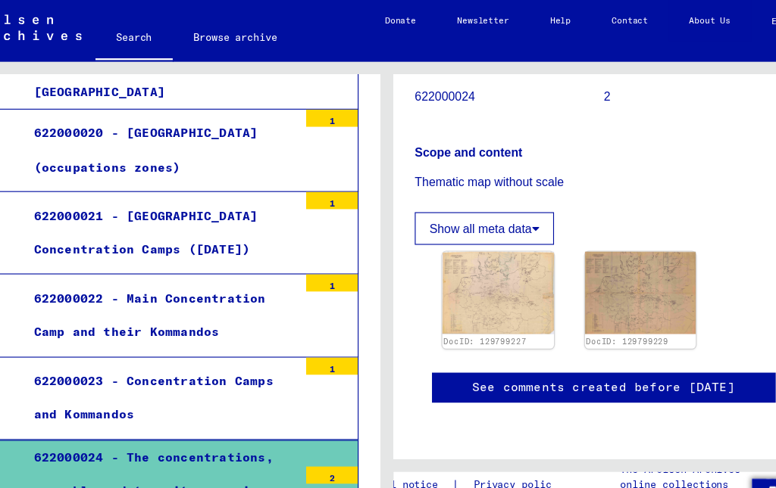
scroll to position [431, 0]
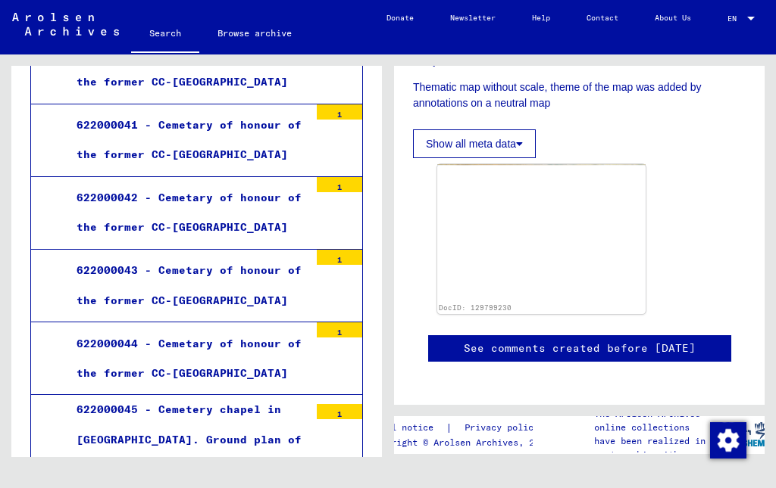
scroll to position [5386, 0]
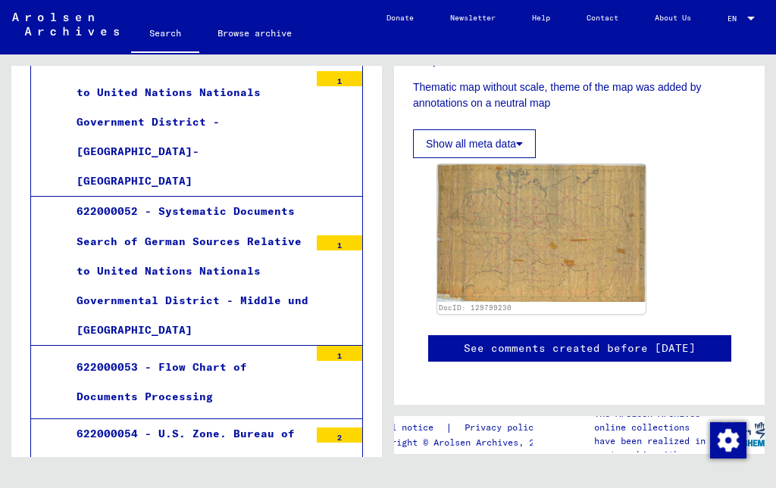
scroll to position [6298, 0]
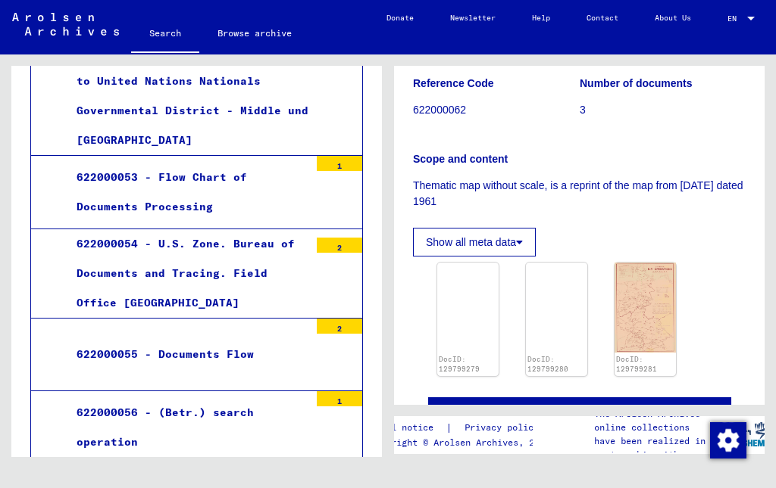
scroll to position [6476, 0]
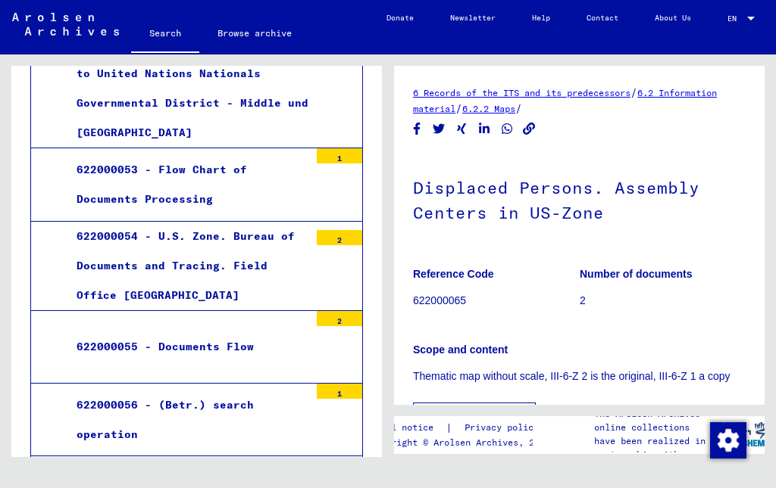
scroll to position [285, 0]
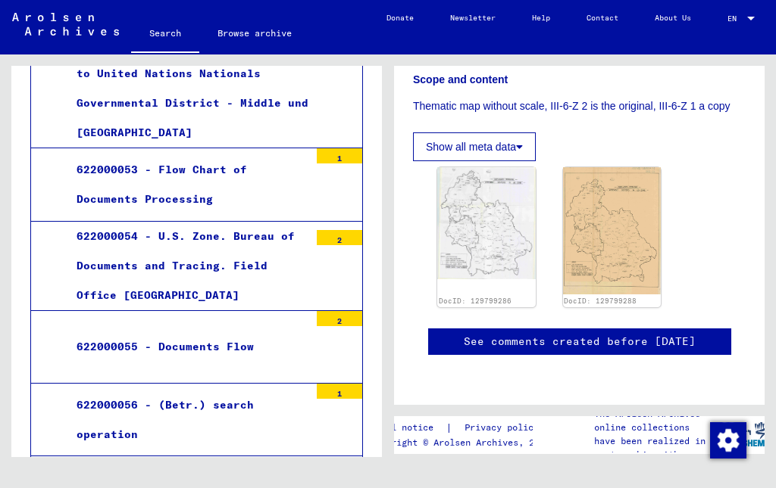
click at [626, 179] on img at bounding box center [612, 230] width 98 height 127
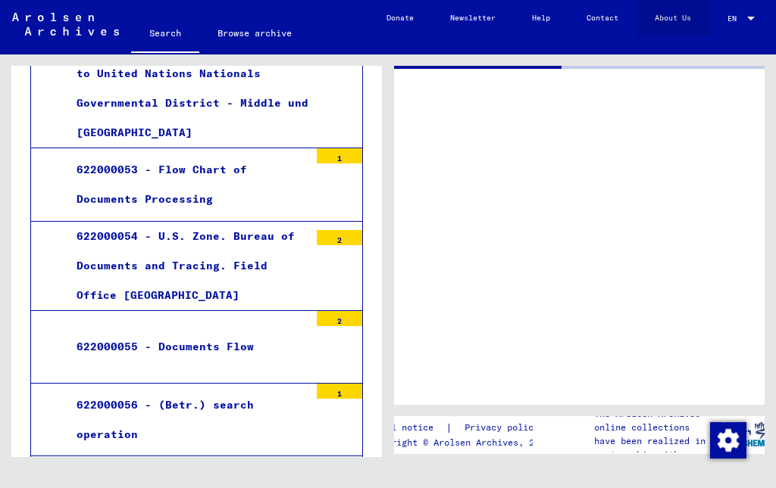
click at [688, 31] on link "About Us" at bounding box center [672, 18] width 73 height 36
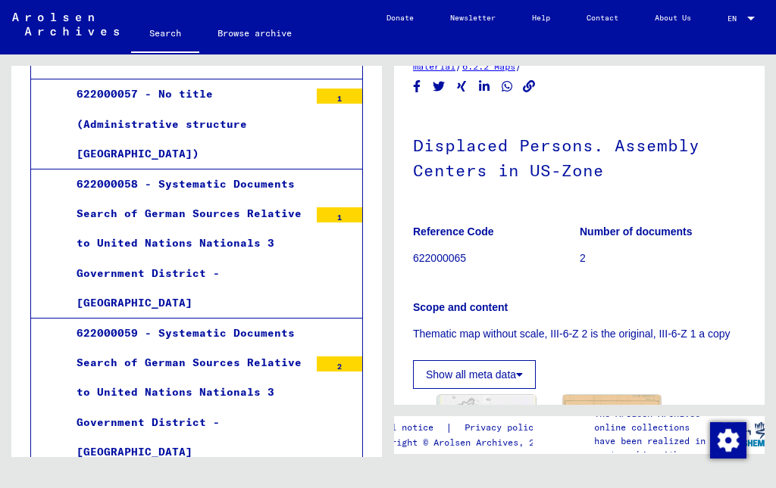
scroll to position [6855, 0]
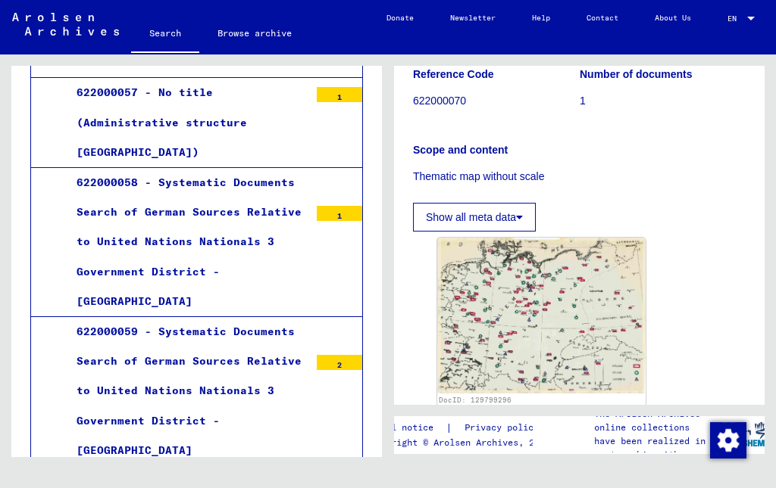
scroll to position [225, 0]
click at [578, 271] on img at bounding box center [541, 316] width 208 height 156
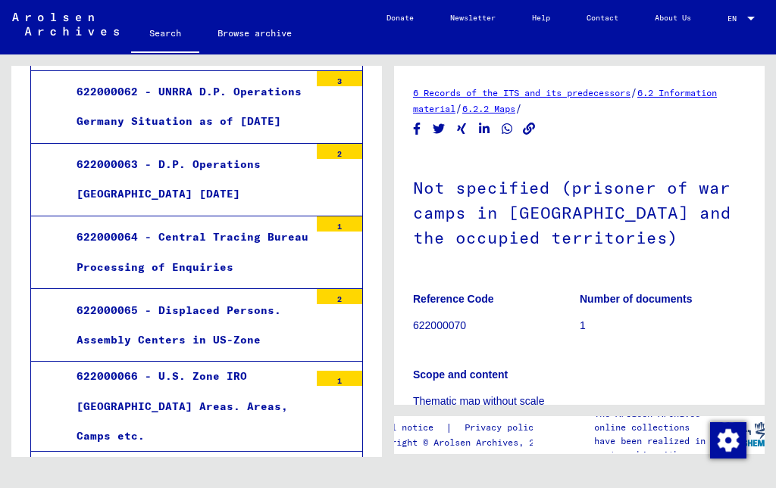
scroll to position [7414, 0]
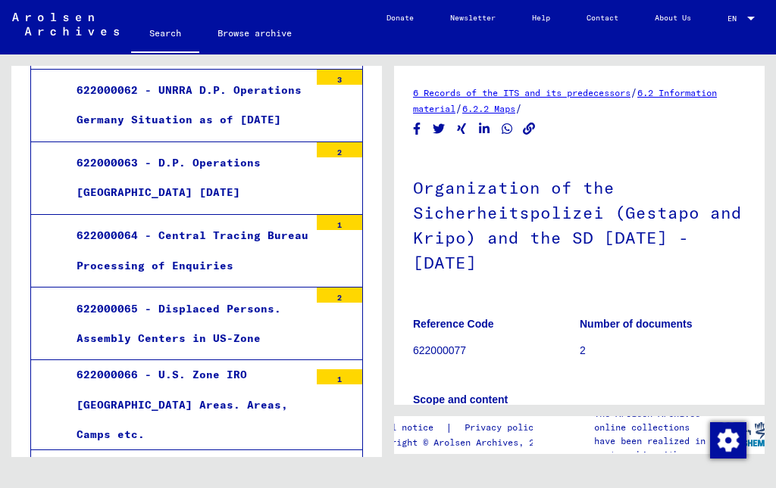
scroll to position [264, 0]
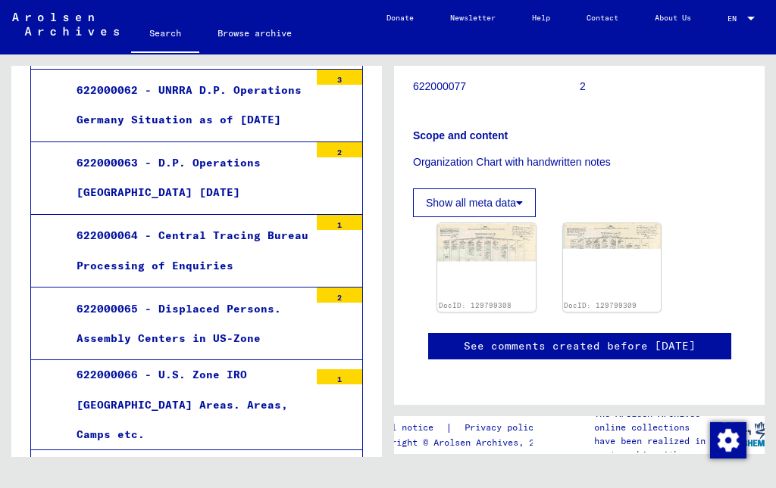
click at [500, 223] on img at bounding box center [486, 261] width 98 height 76
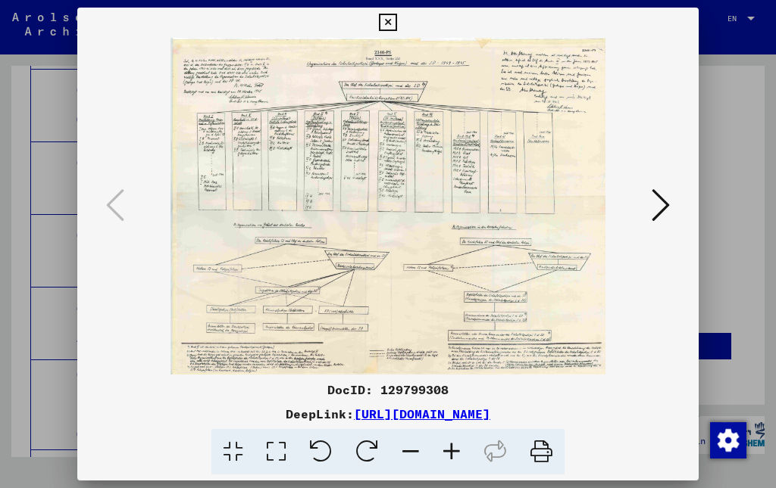
click at [401, 29] on button at bounding box center [387, 23] width 27 height 30
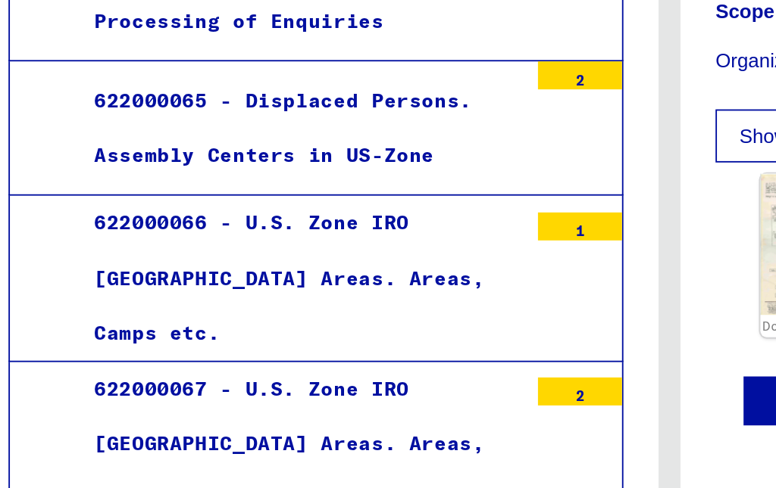
scroll to position [7539, 0]
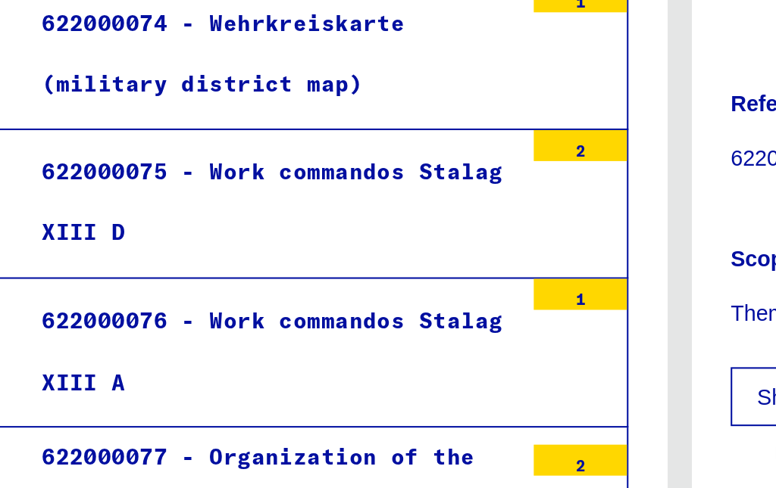
scroll to position [8450, 0]
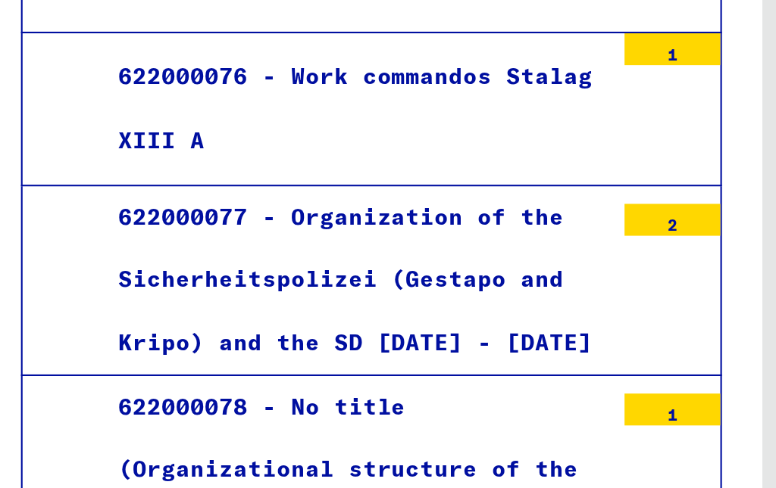
scroll to position [8550, 0]
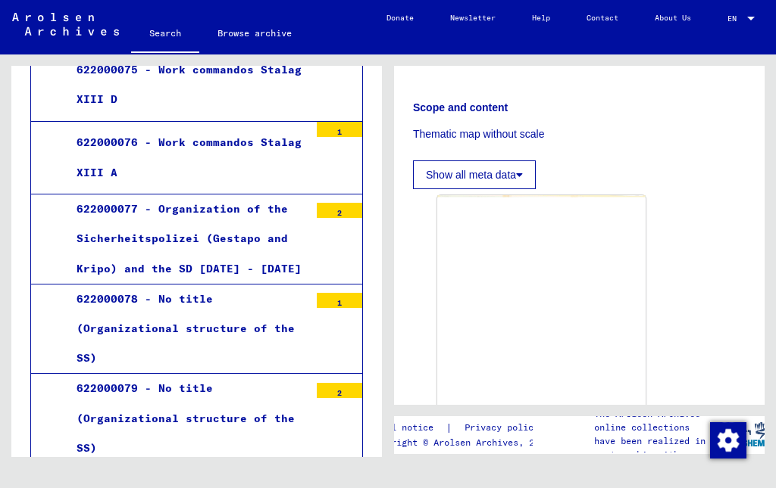
scroll to position [342, 0]
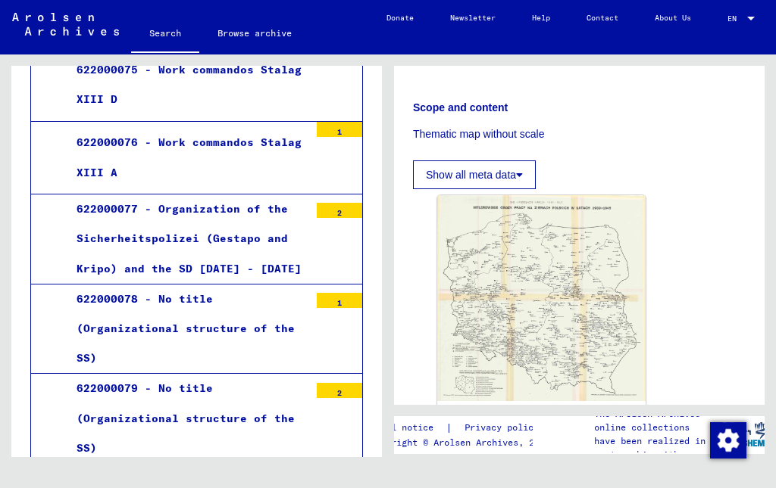
click at [710, 212] on div "DocID: 129799324" at bounding box center [579, 304] width 296 height 230
click at [601, 216] on img at bounding box center [541, 298] width 208 height 206
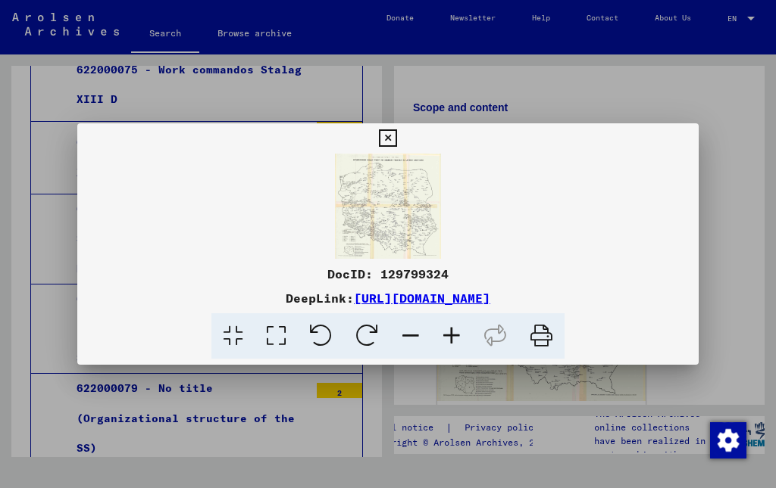
click at [358, 213] on img at bounding box center [387, 206] width 620 height 105
click at [354, 301] on link "https://collections.arolsen-archives.org/en/document/129799324" at bounding box center [422, 298] width 136 height 15
click at [396, 142] on icon at bounding box center [387, 139] width 17 height 18
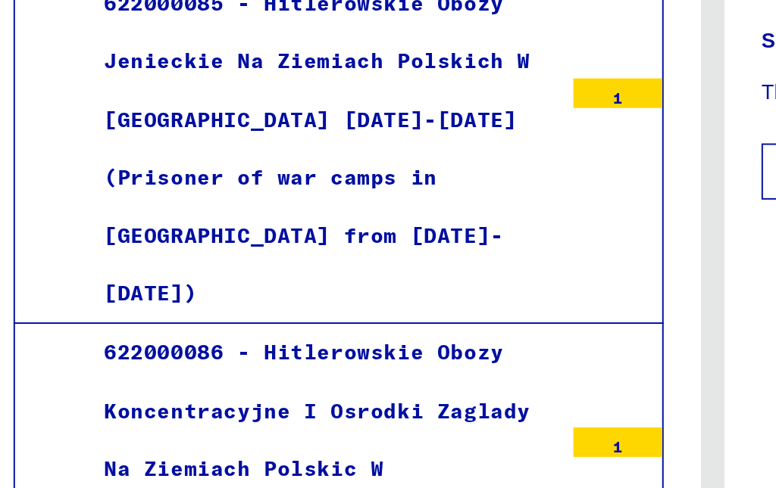
scroll to position [9735, 0]
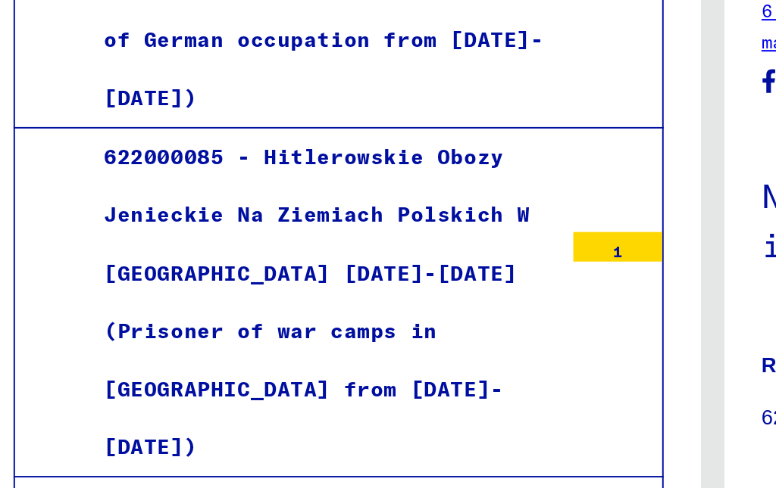
scroll to position [9649, 0]
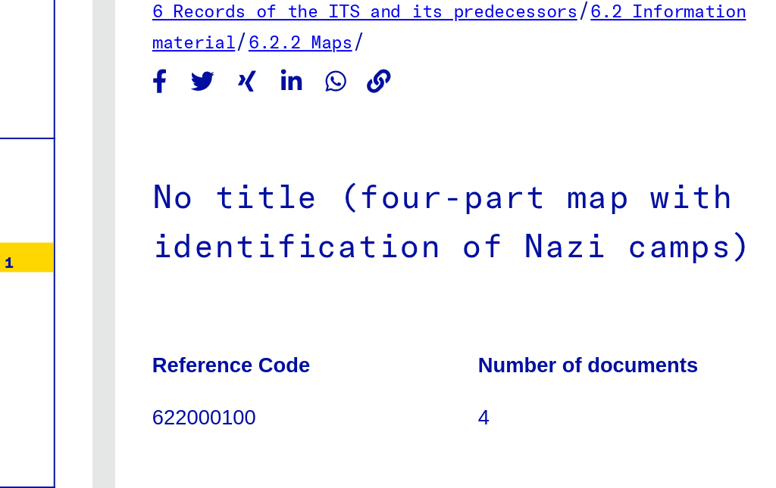
scroll to position [228, 0]
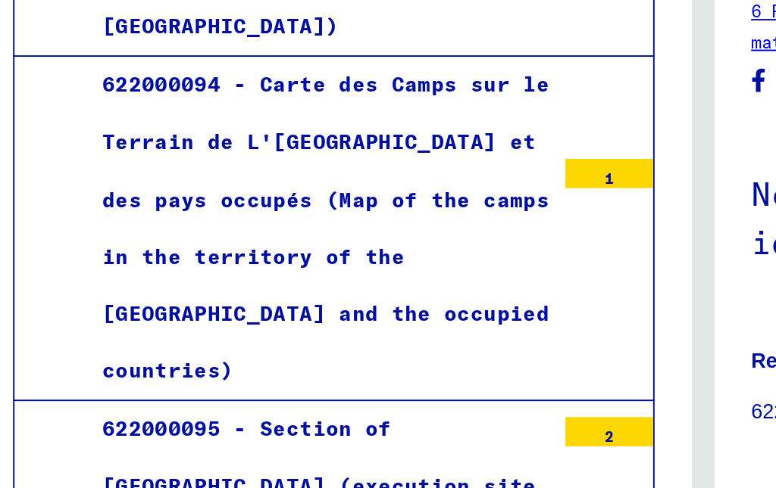
scroll to position [10943, 0]
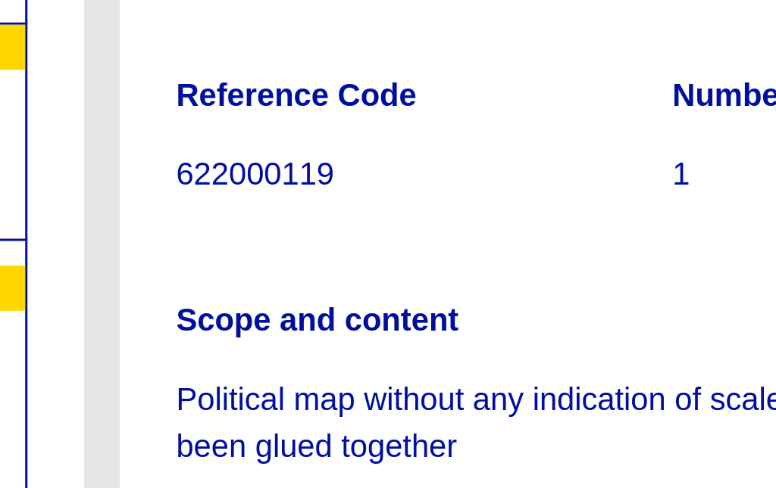
scroll to position [334, 0]
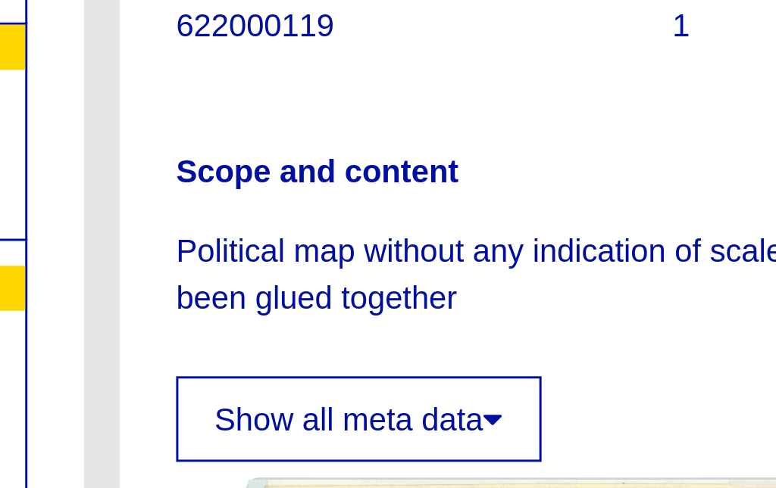
click at [437, 245] on img at bounding box center [541, 480] width 208 height 470
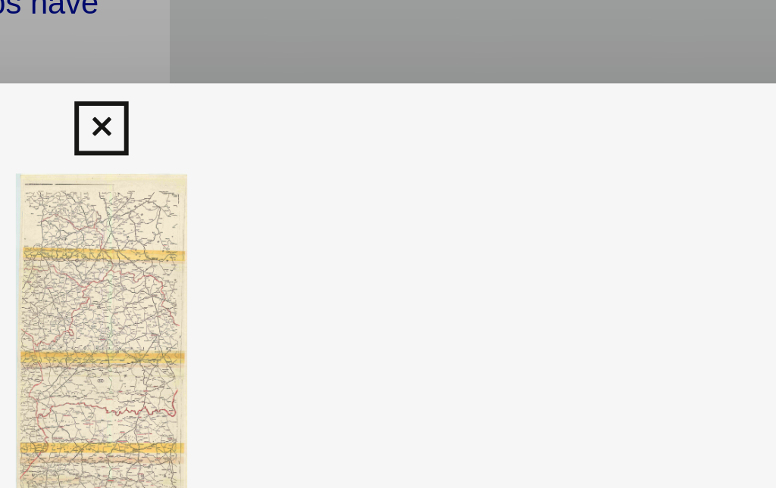
scroll to position [314, 0]
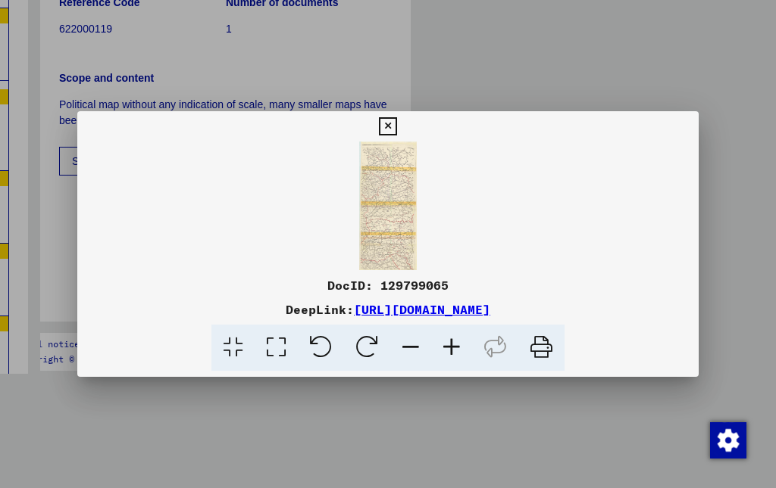
click at [396, 122] on icon at bounding box center [387, 126] width 17 height 18
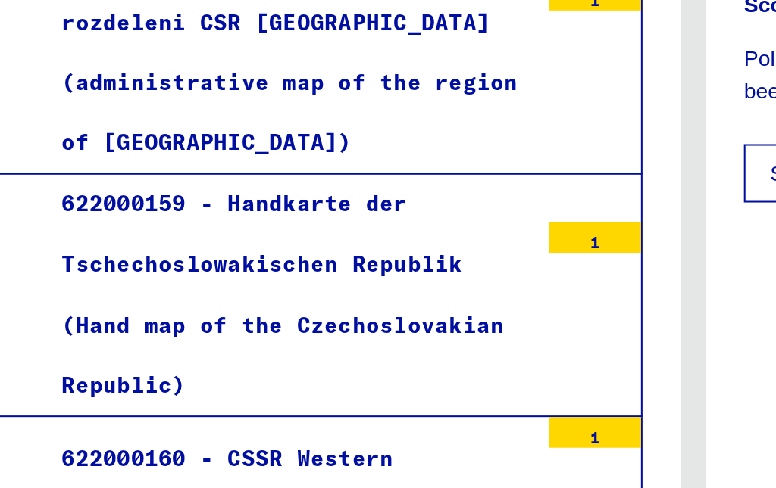
scroll to position [16424, 0]
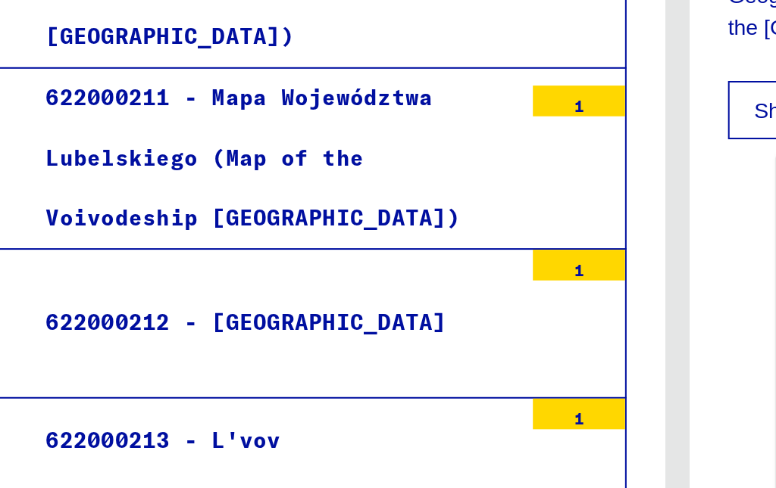
scroll to position [20686, 0]
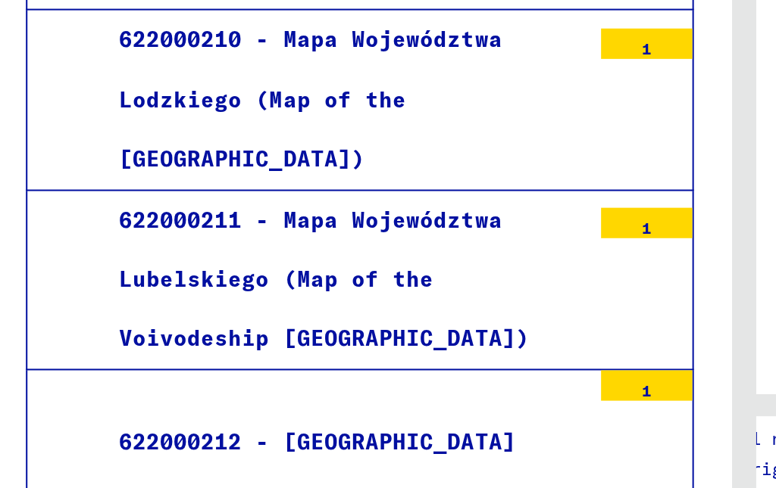
scroll to position [20569, 0]
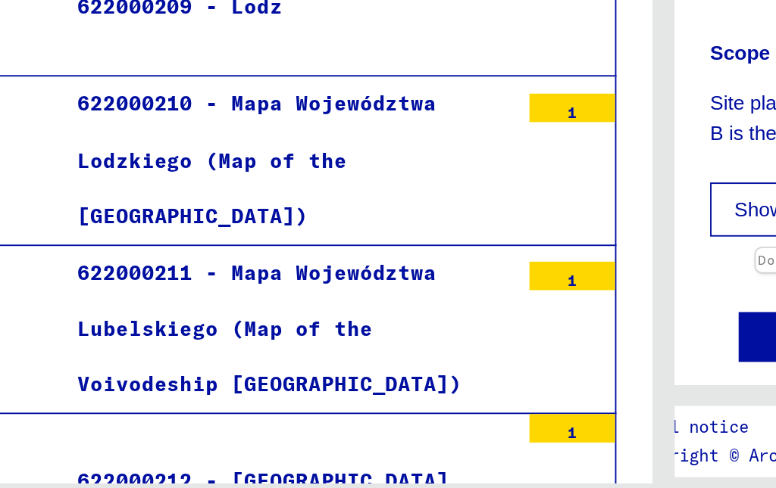
scroll to position [20546, 0]
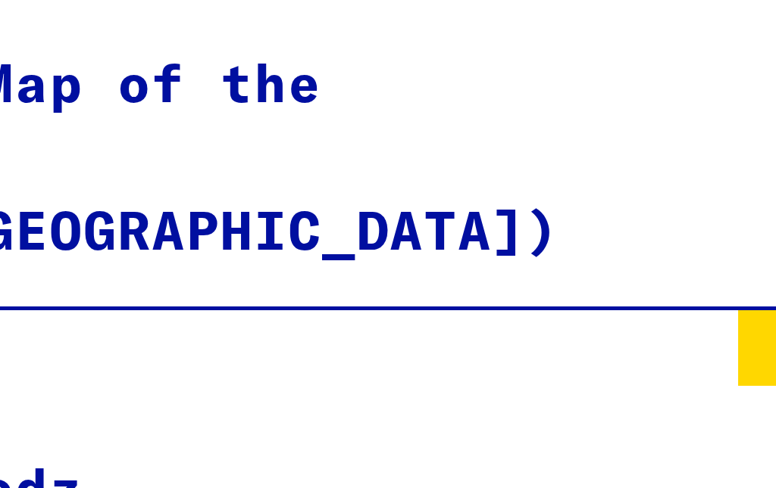
scroll to position [214, 0]
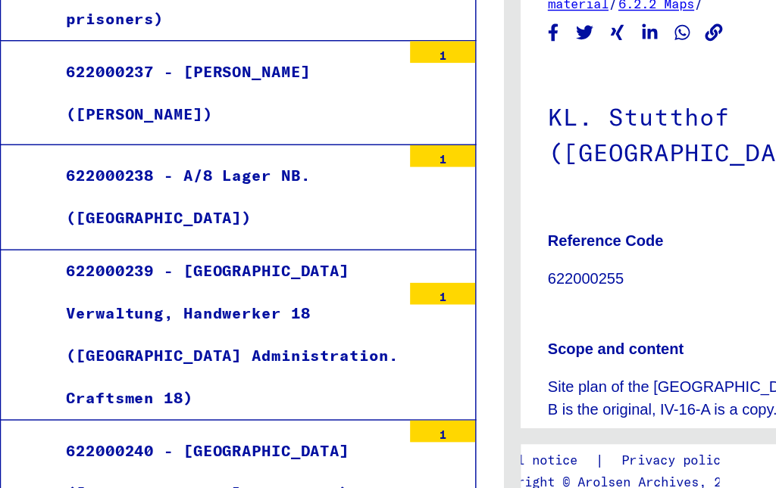
scroll to position [22838, 0]
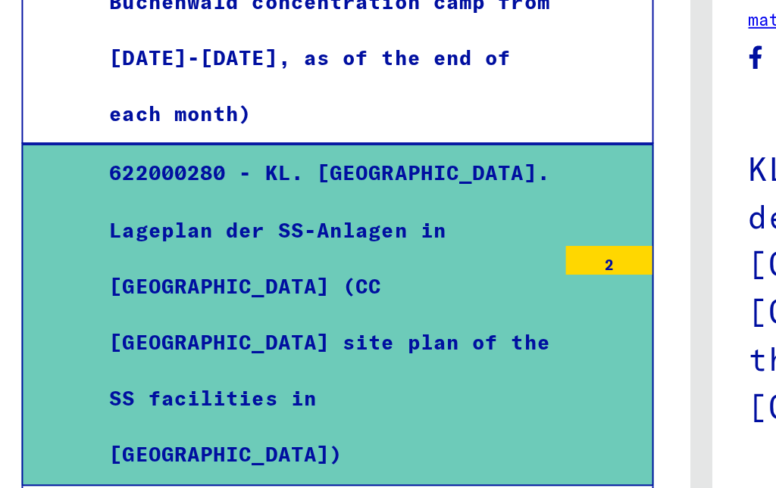
scroll to position [27087, 0]
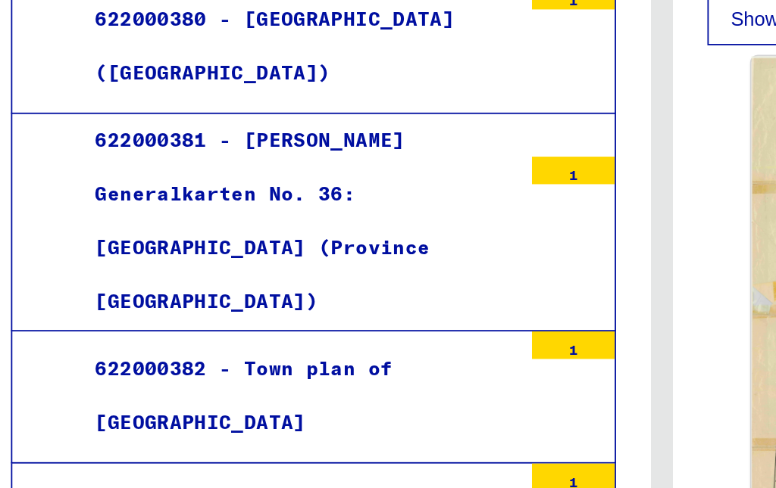
scroll to position [36297, 0]
